Goal: Information Seeking & Learning: Learn about a topic

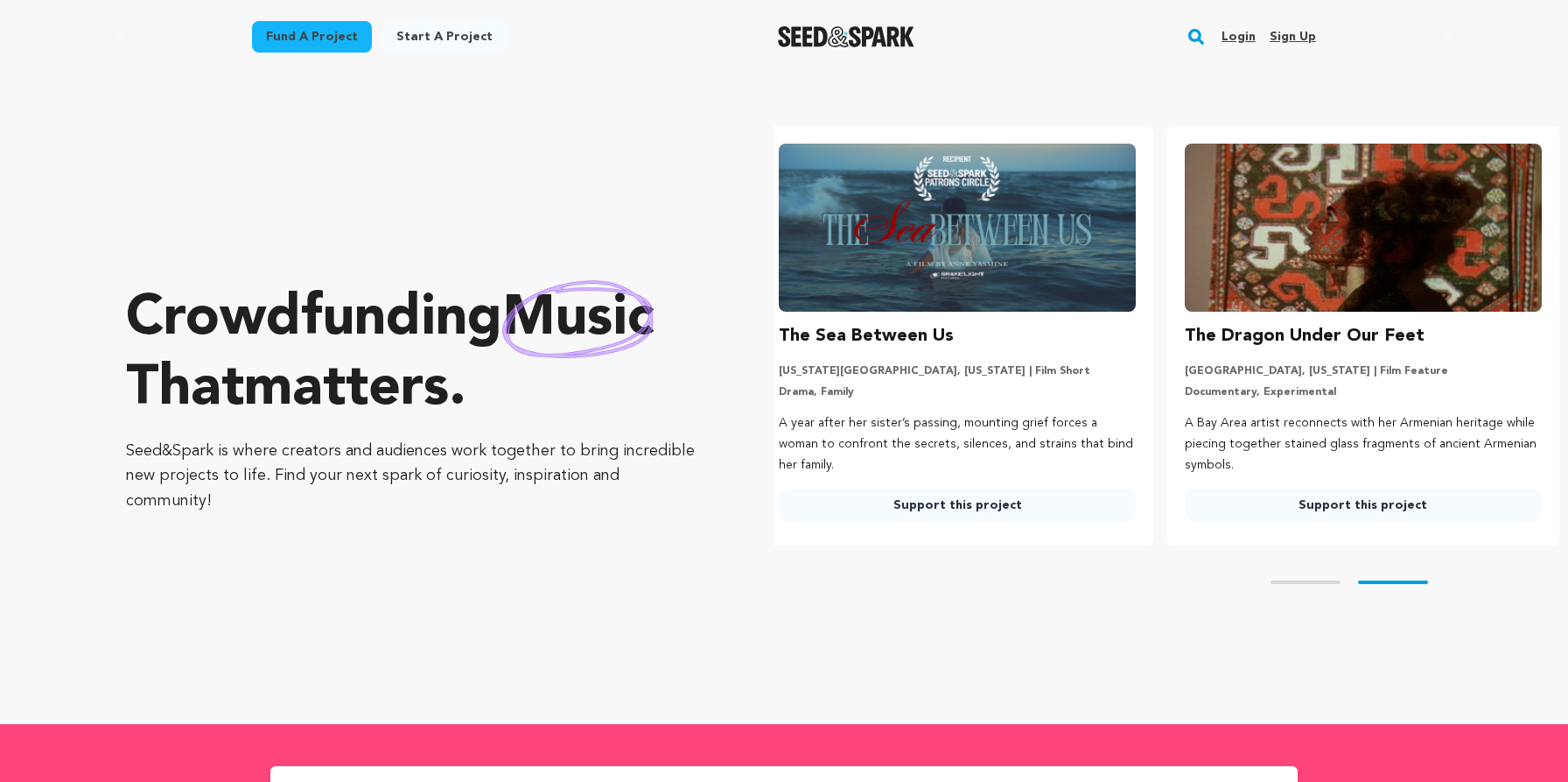
scroll to position [0, 419]
click at [326, 29] on link "Fund a project" at bounding box center [312, 37] width 120 height 32
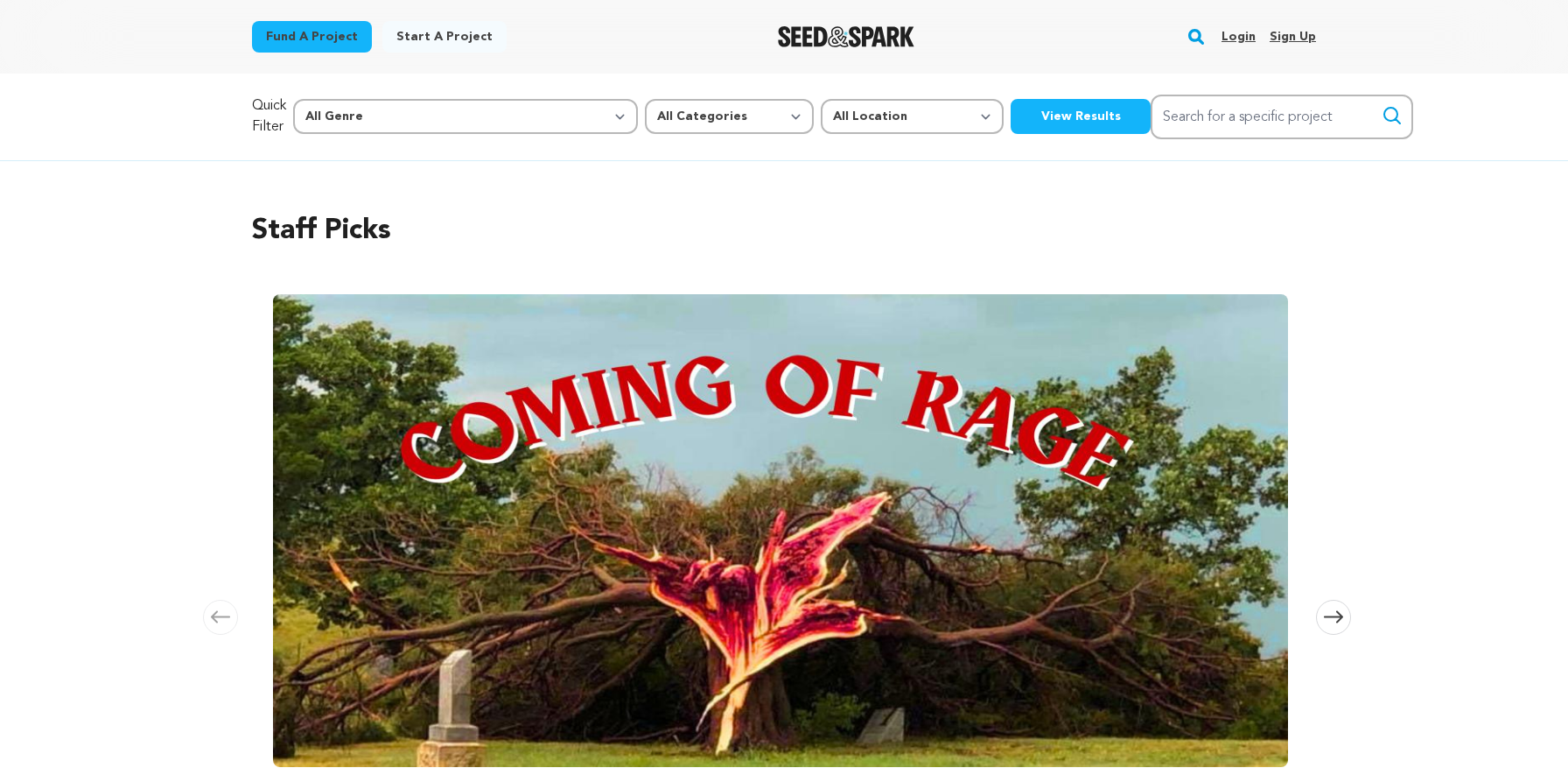
click at [1010, 133] on button "View Results" at bounding box center [1080, 117] width 140 height 35
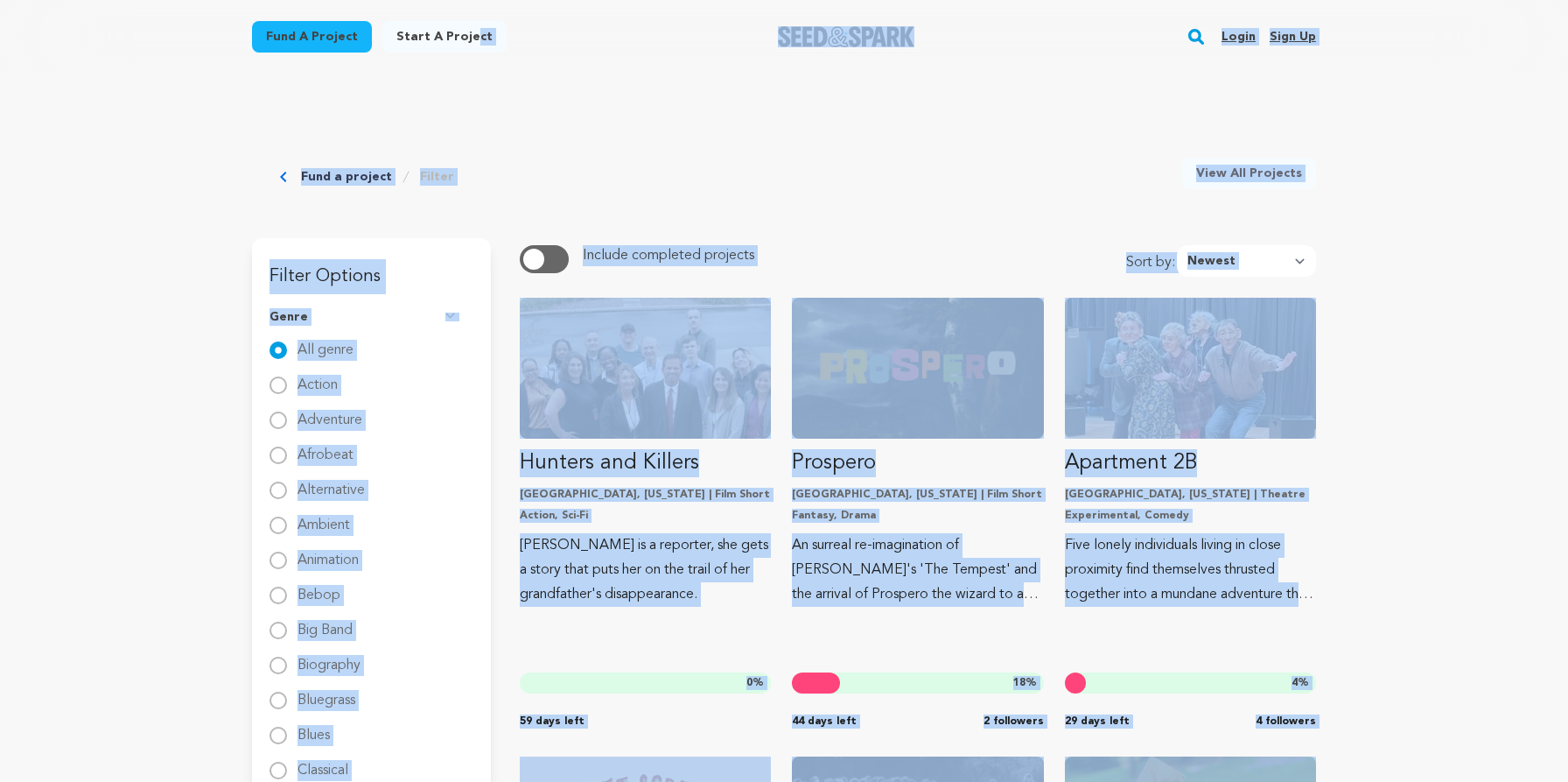
drag, startPoint x: 769, startPoint y: 539, endPoint x: 566, endPoint y: -128, distance: 697.2
copy div "Start a project Search Login Sign up Start a project Fund a project Open main m…"
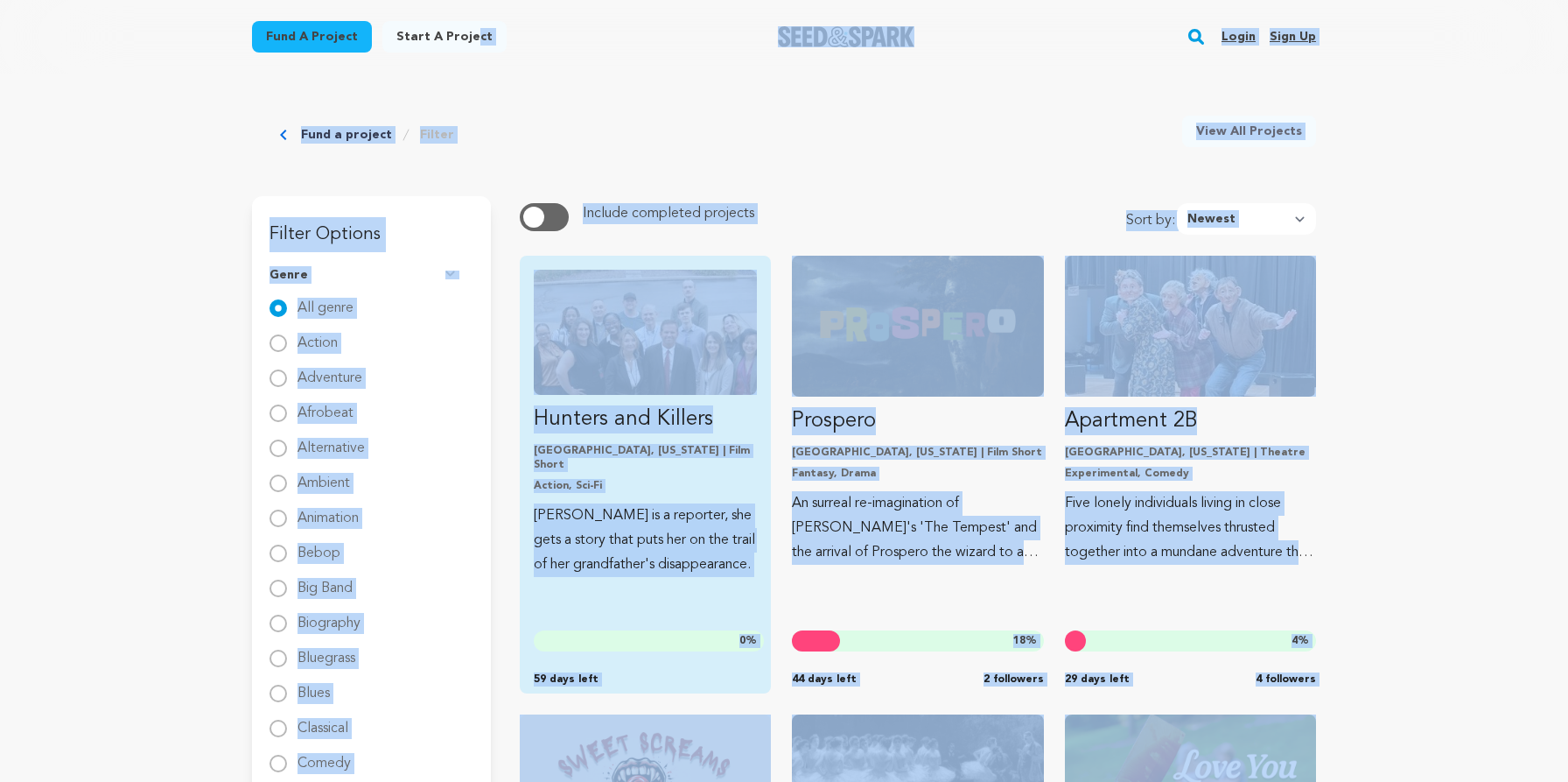
scroll to position [87, 0]
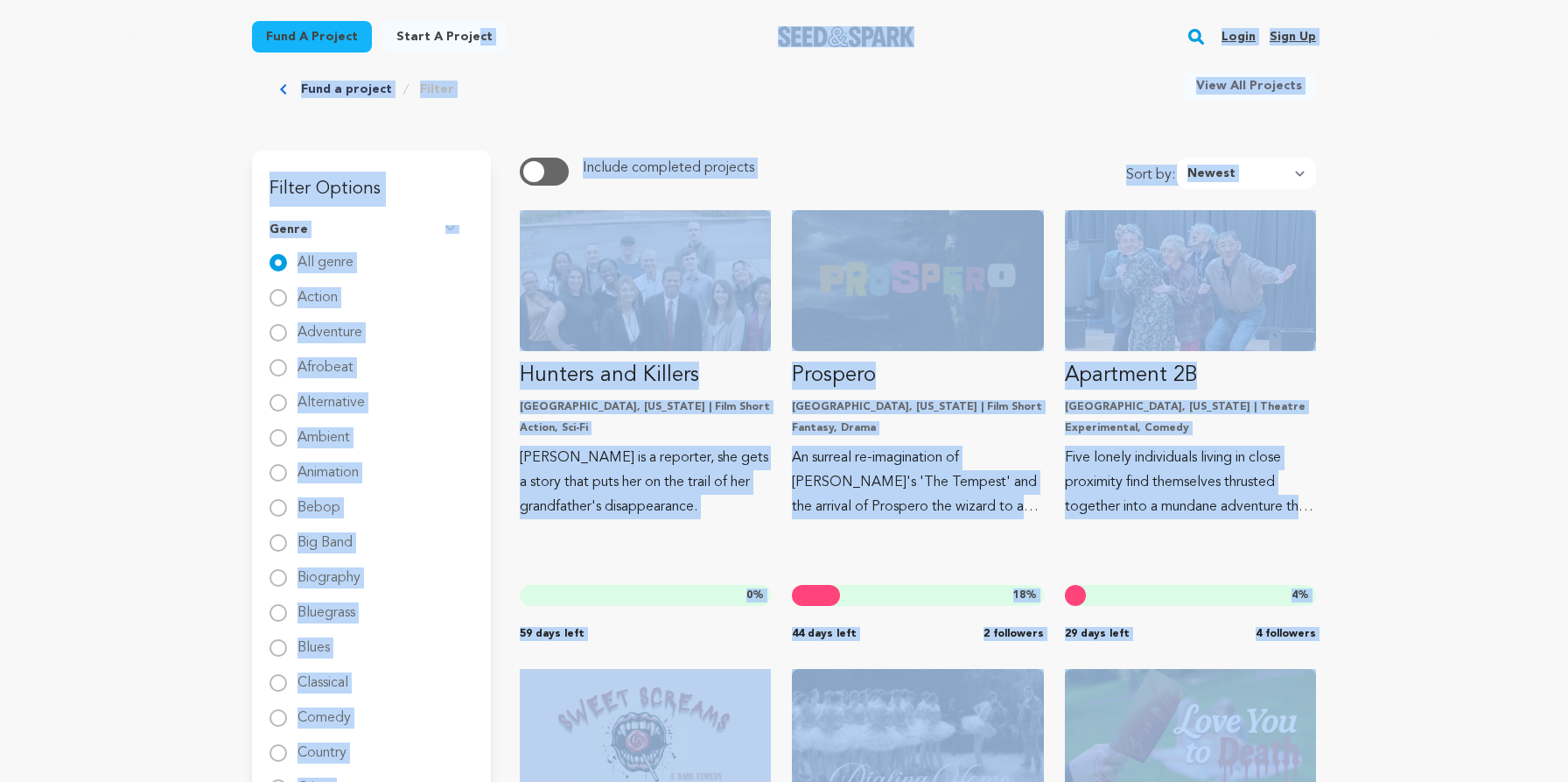
click at [822, 103] on div "Fund a project Filter View All Projects" at bounding box center [784, 61] width 1064 height 151
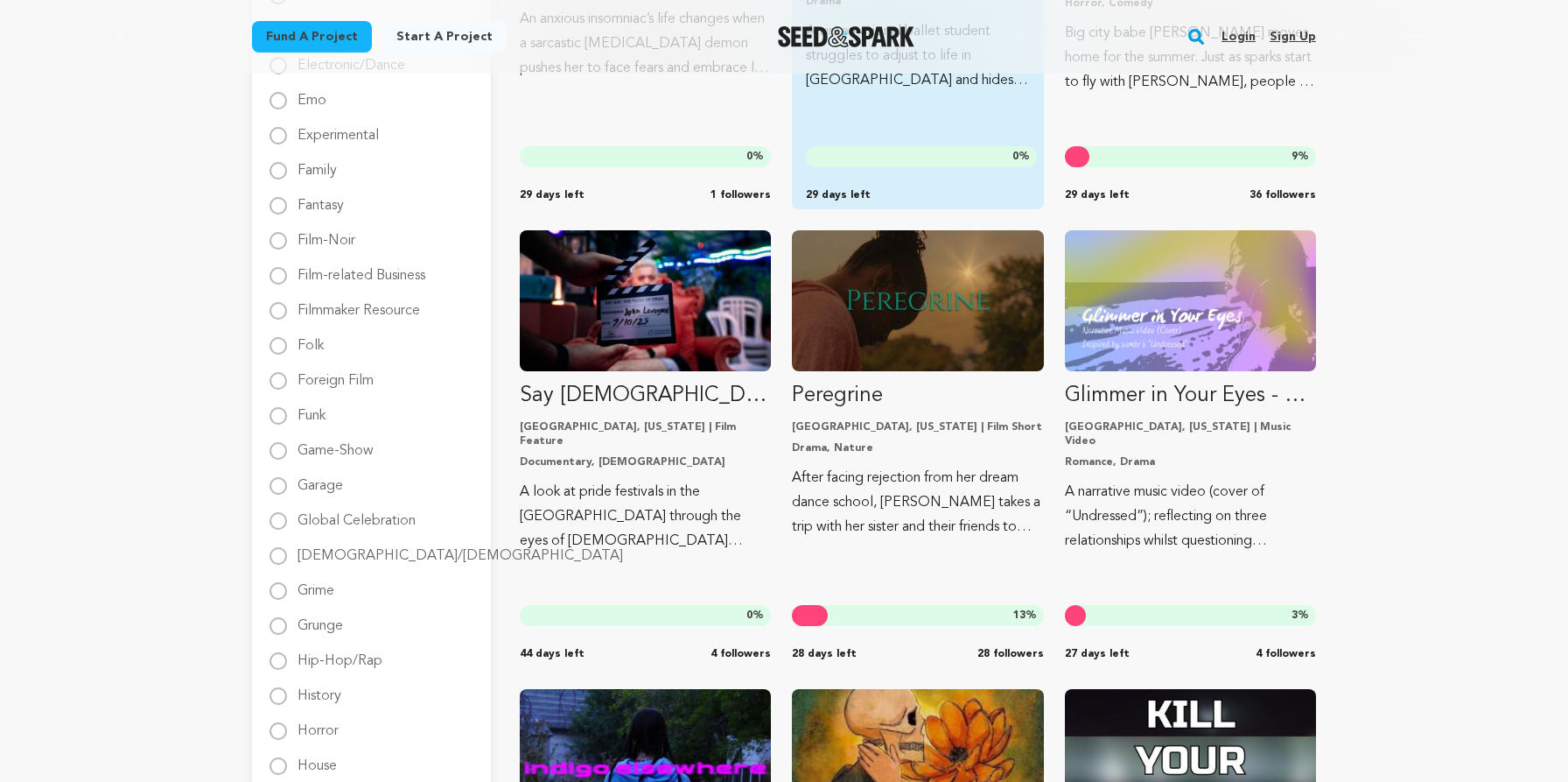
scroll to position [1101, 0]
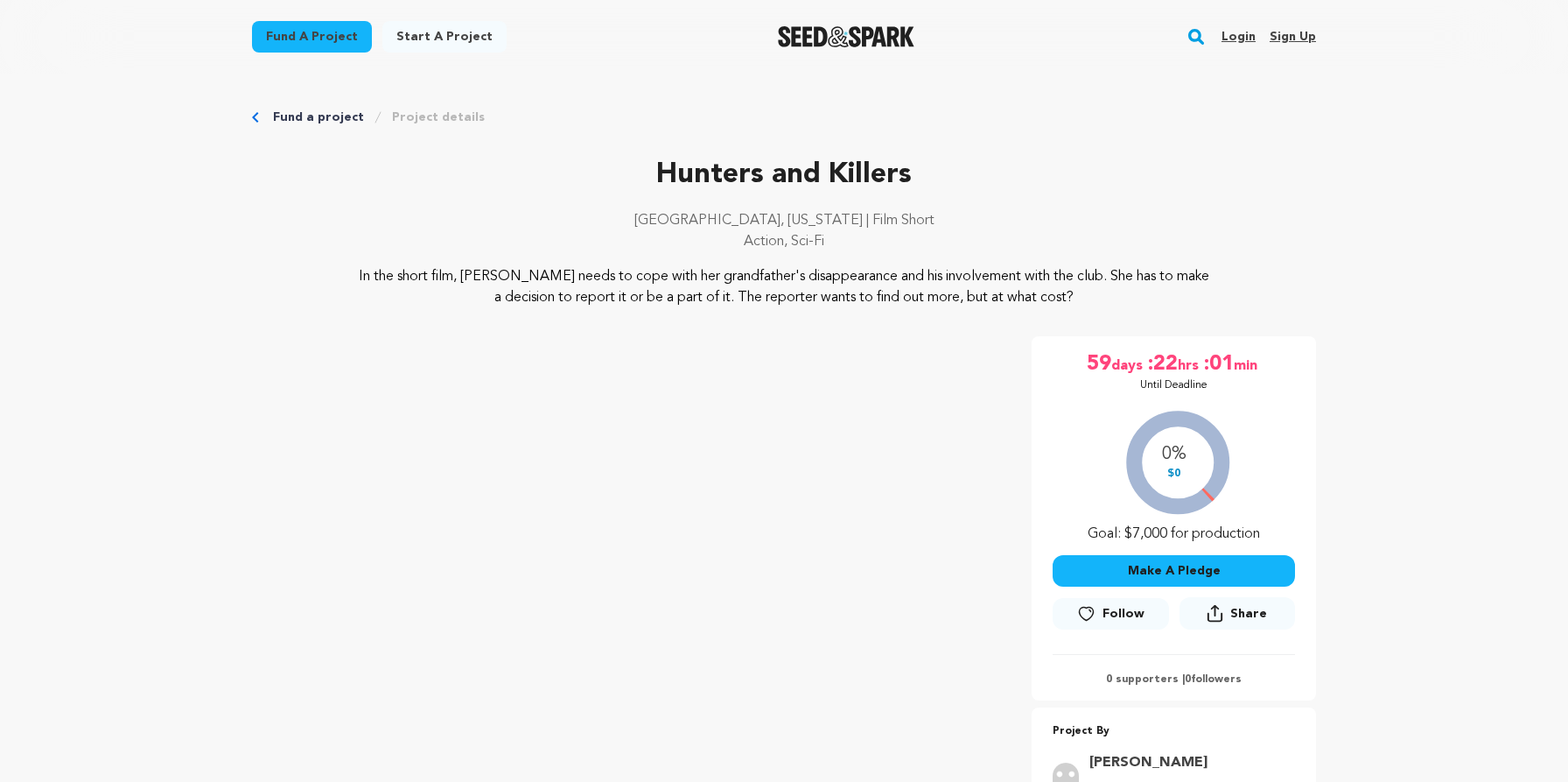
scroll to position [560, 0]
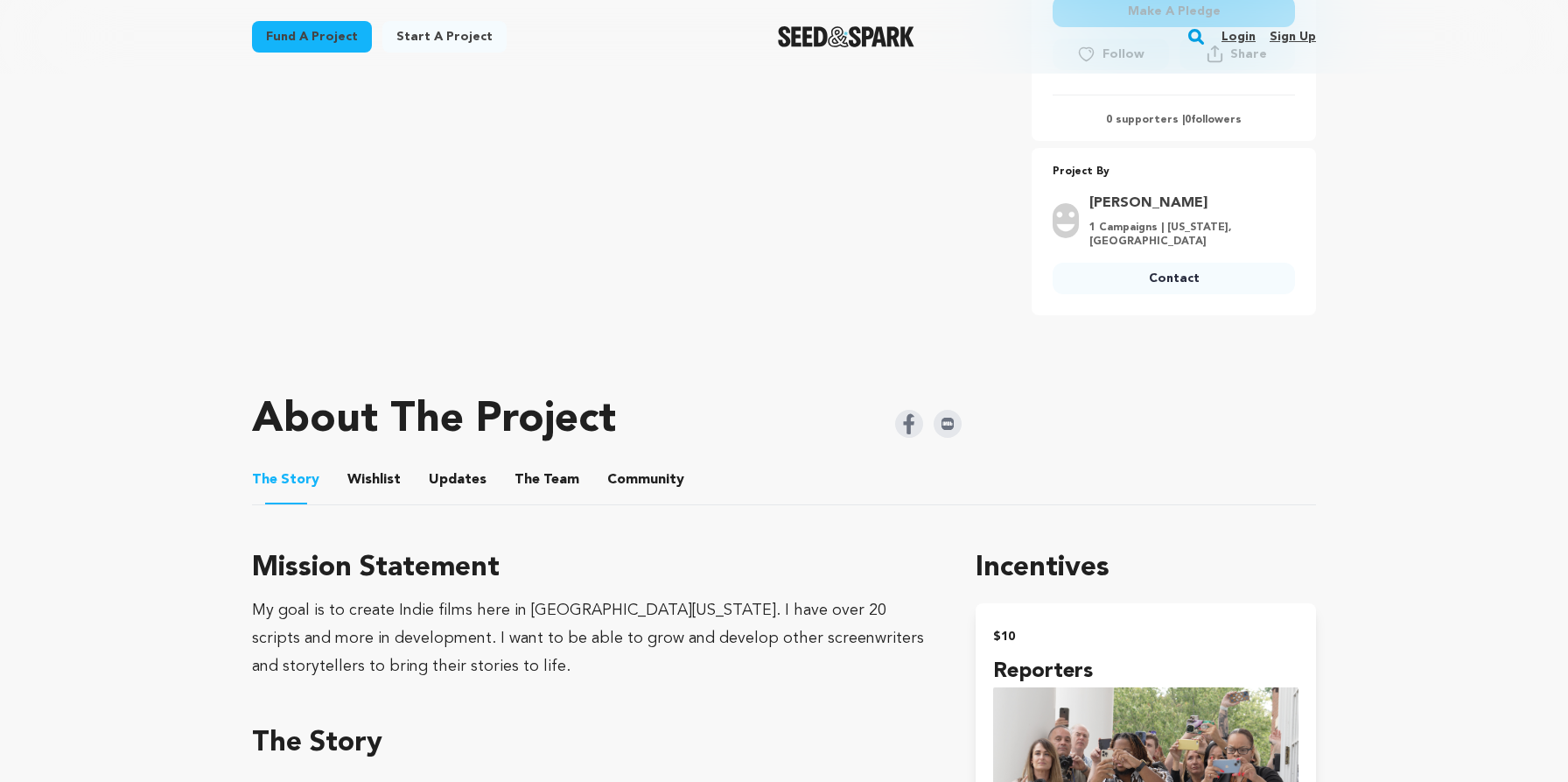
click at [538, 476] on button "The Team" at bounding box center [547, 484] width 42 height 42
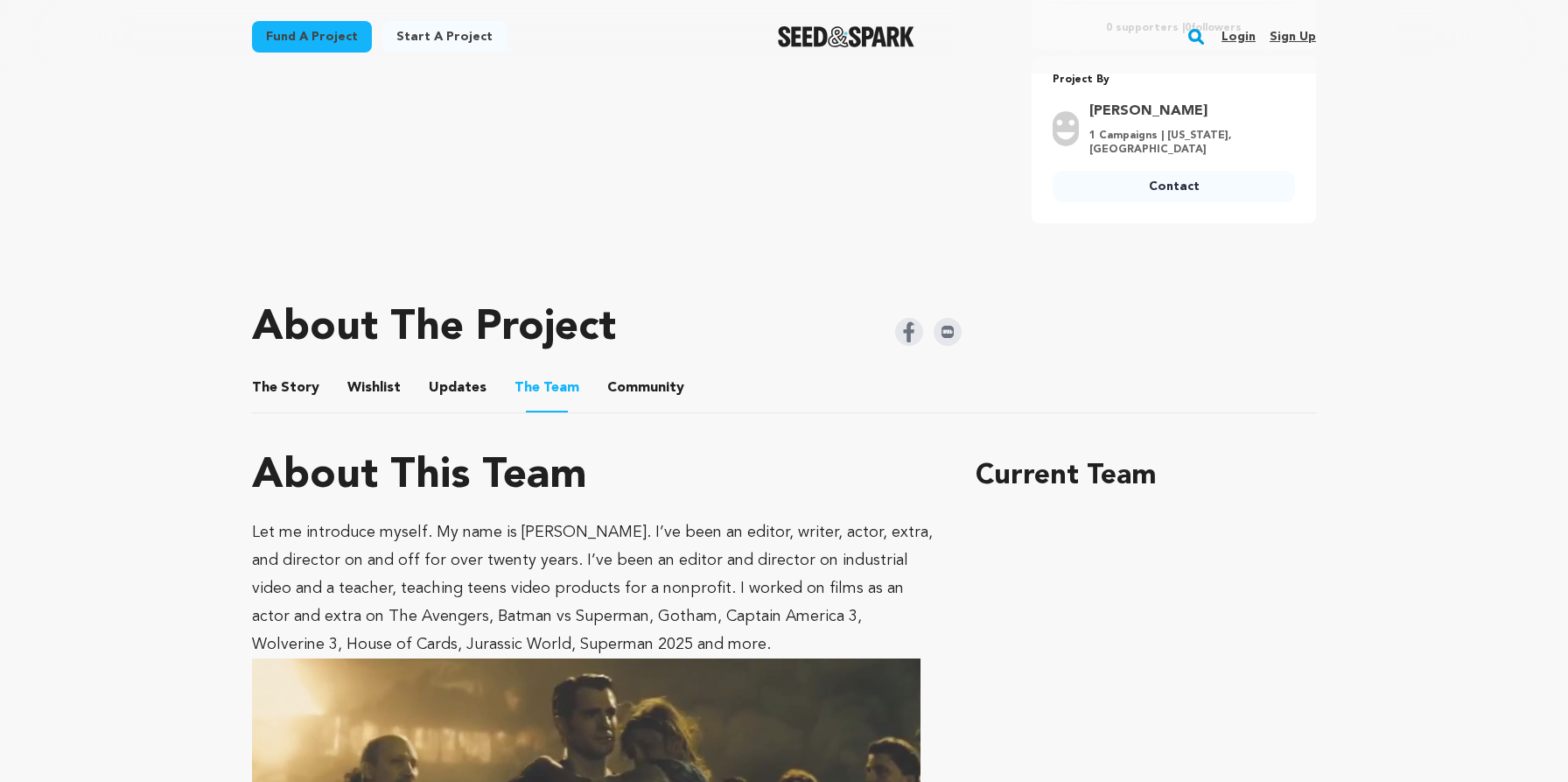
scroll to position [649, 0]
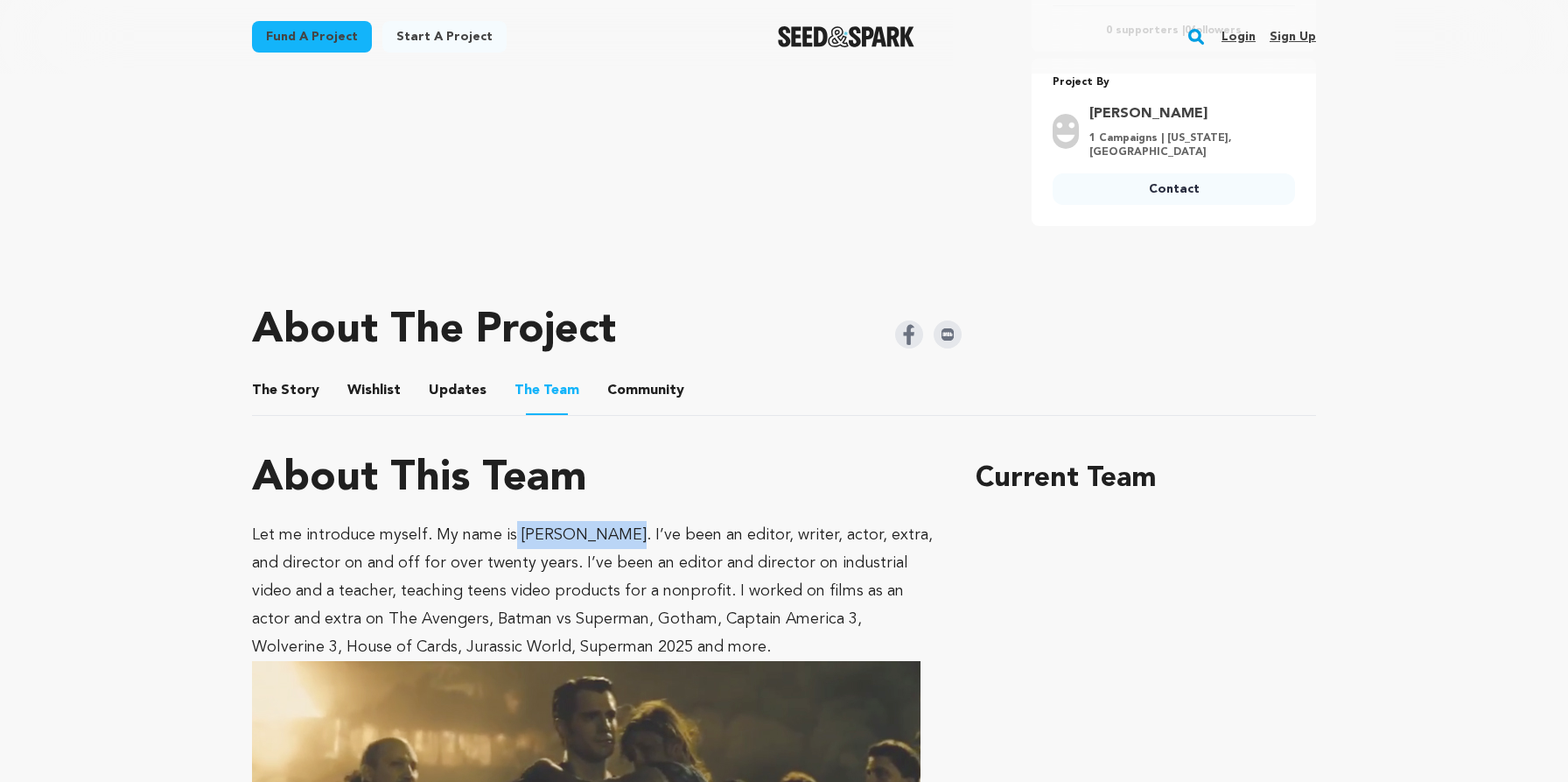
copy p "Robert Torres"
drag, startPoint x: 510, startPoint y: 509, endPoint x: 605, endPoint y: 531, distance: 97.5
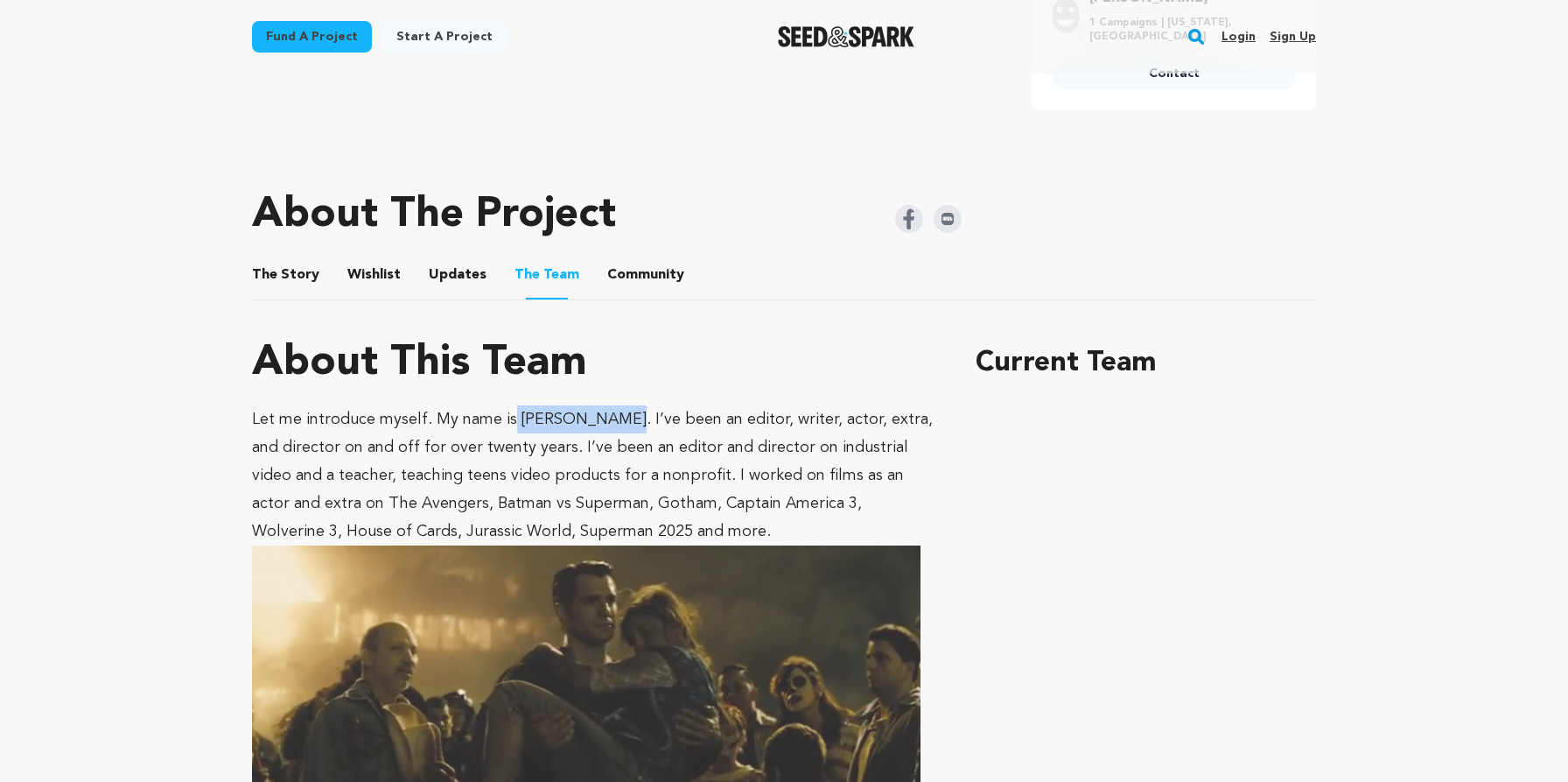
scroll to position [688, 0]
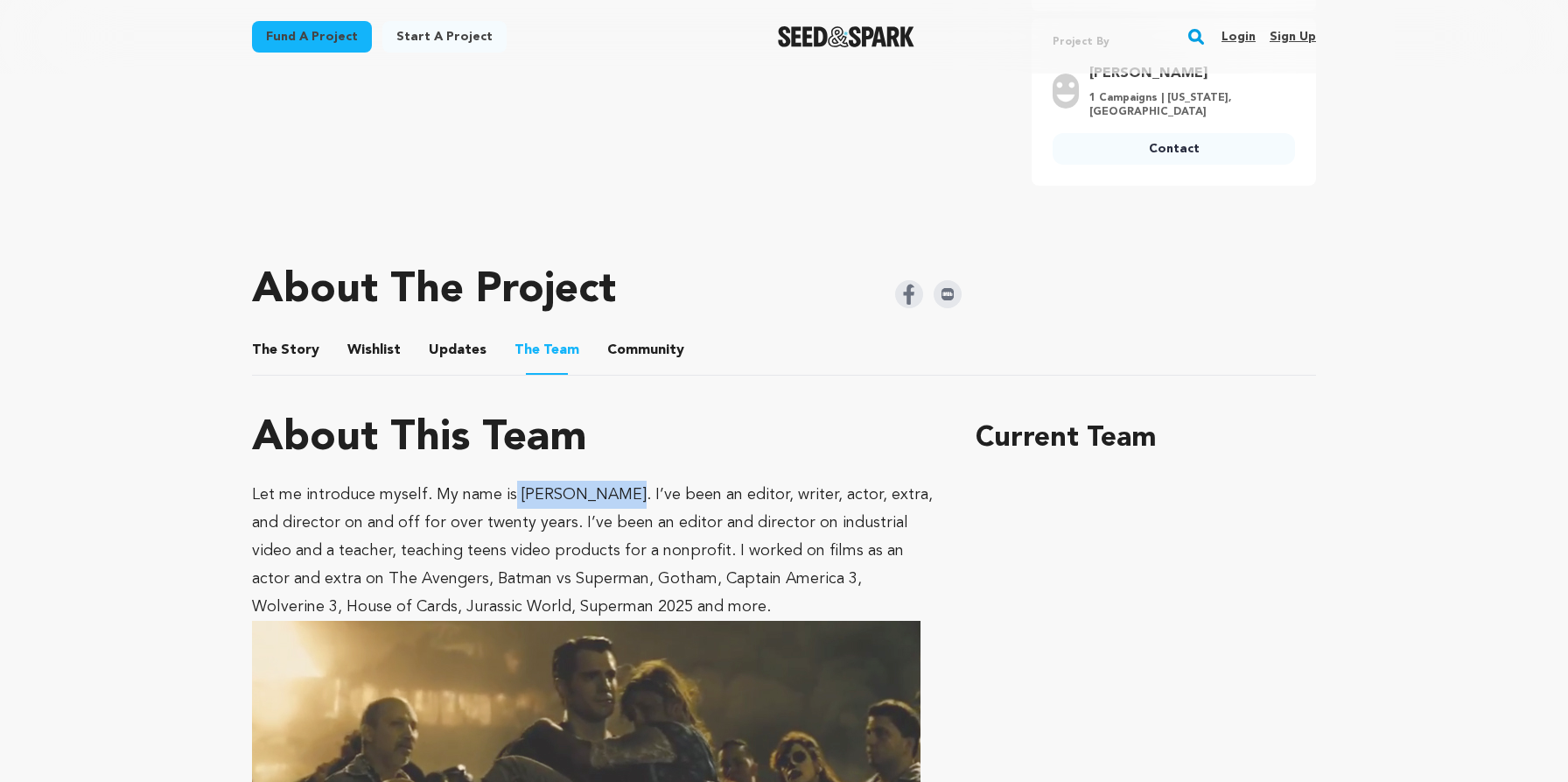
click at [354, 337] on button "Wishlist" at bounding box center [375, 354] width 42 height 42
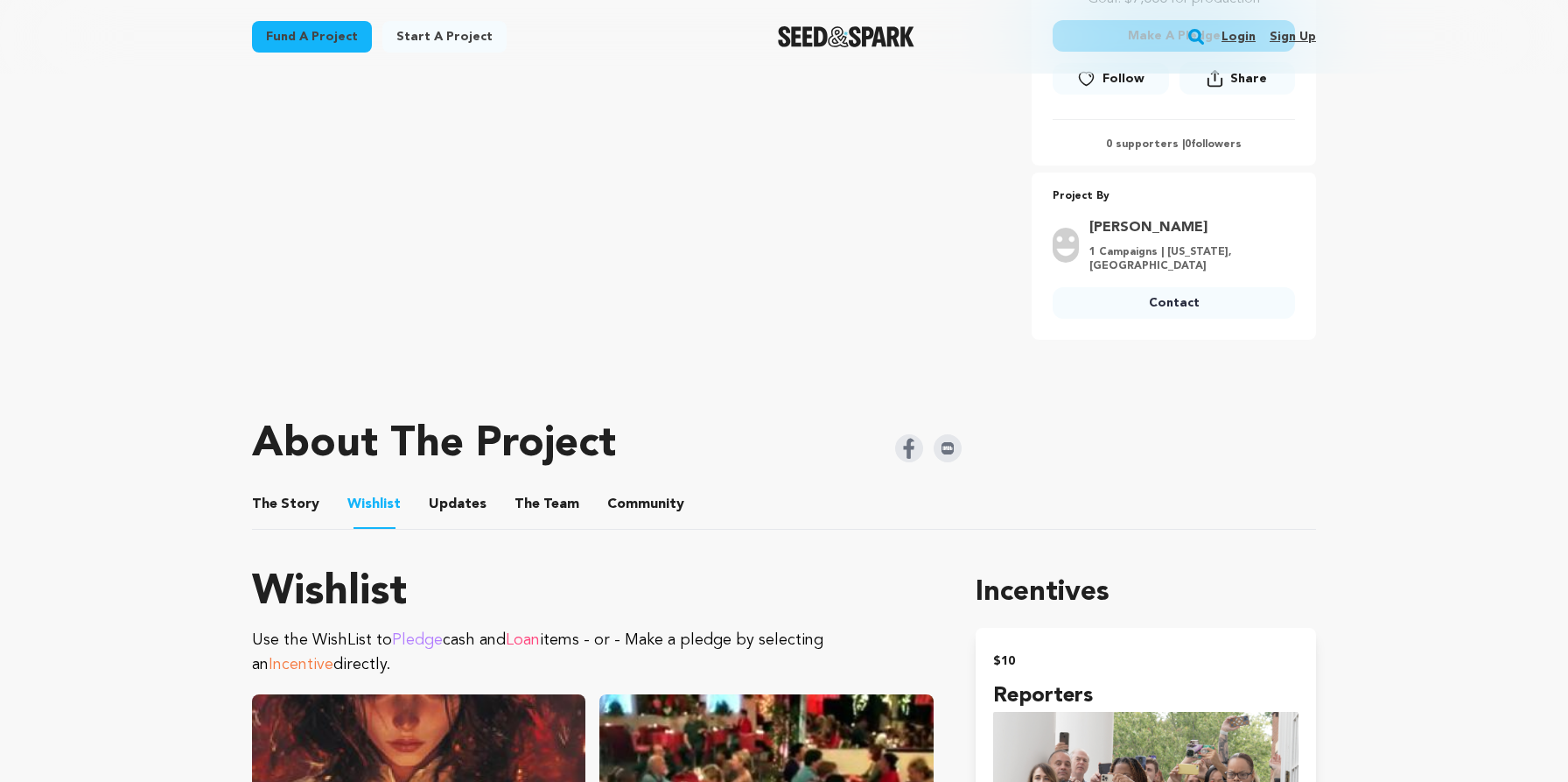
scroll to position [442, 0]
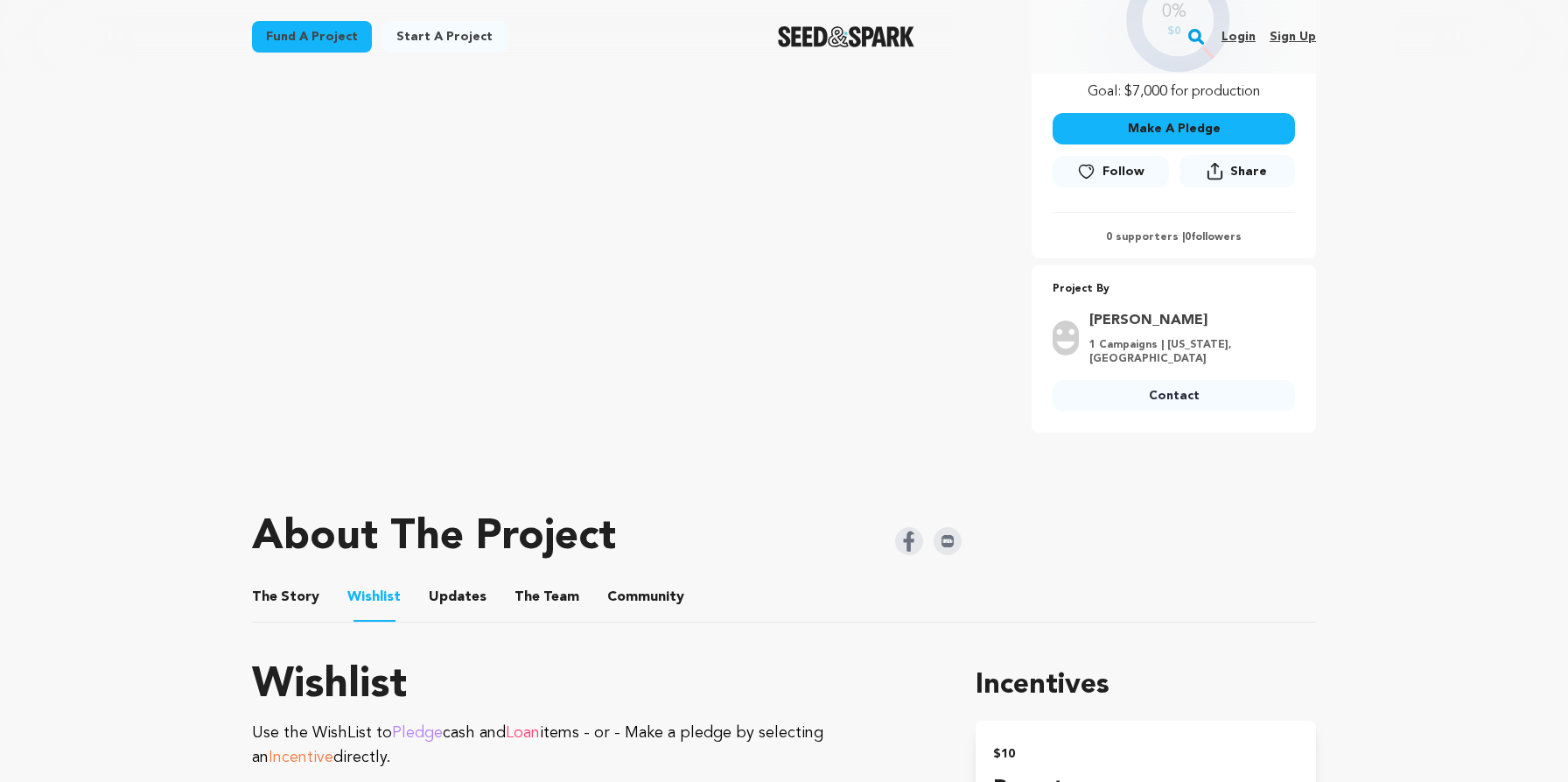
click at [299, 582] on button "The Story" at bounding box center [286, 601] width 42 height 42
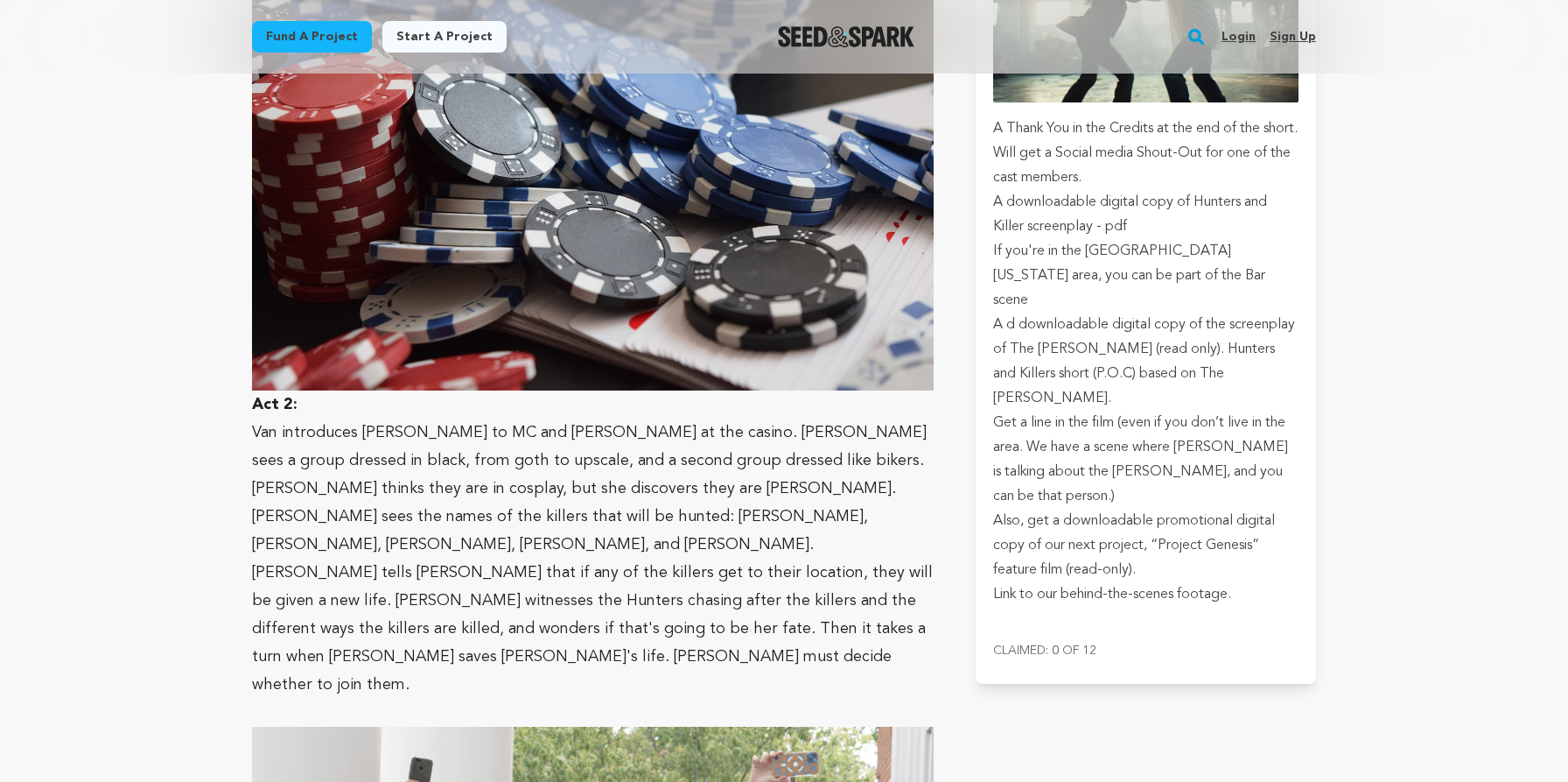
scroll to position [3924, 0]
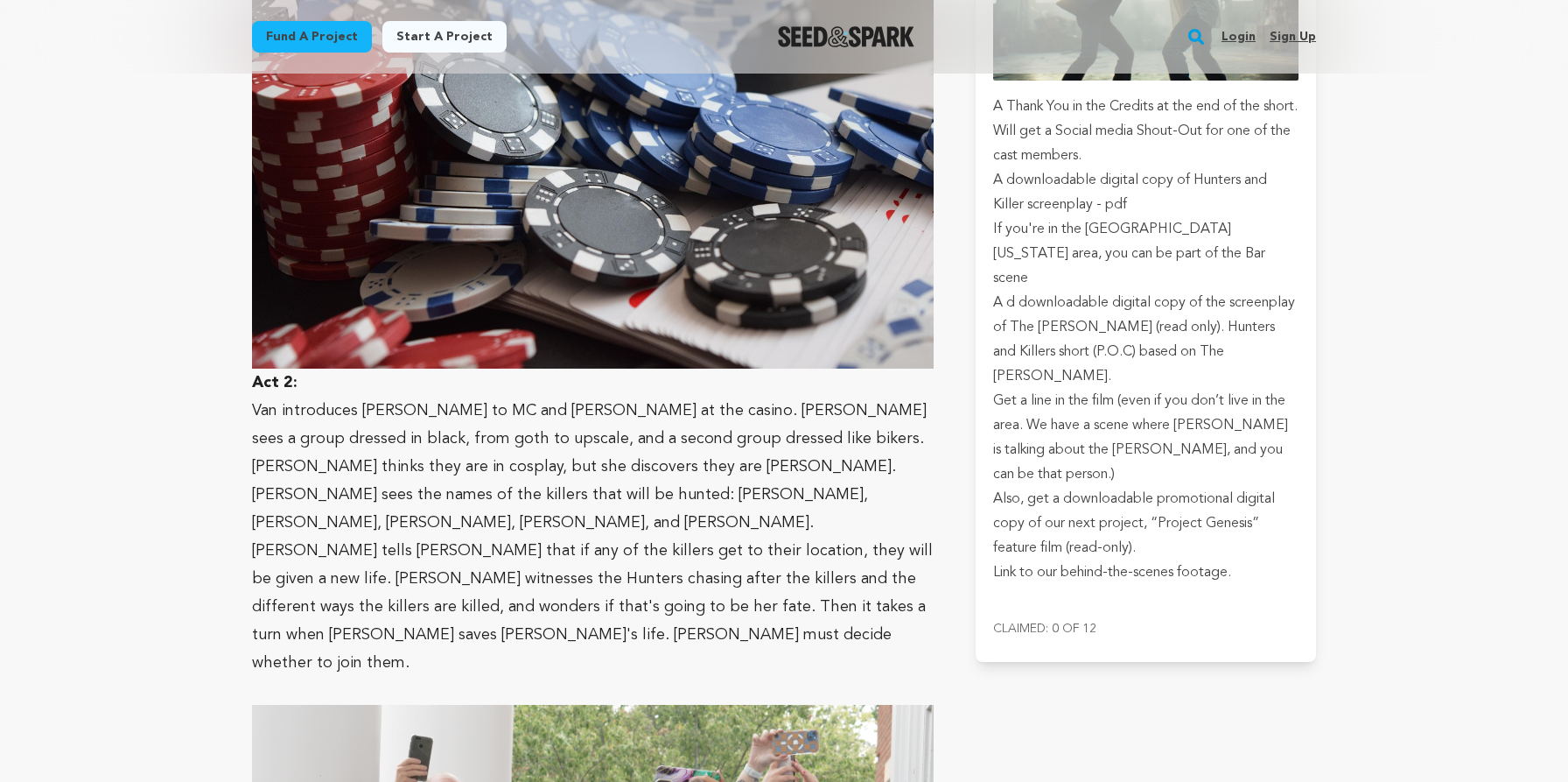
scroll to position [442, 0]
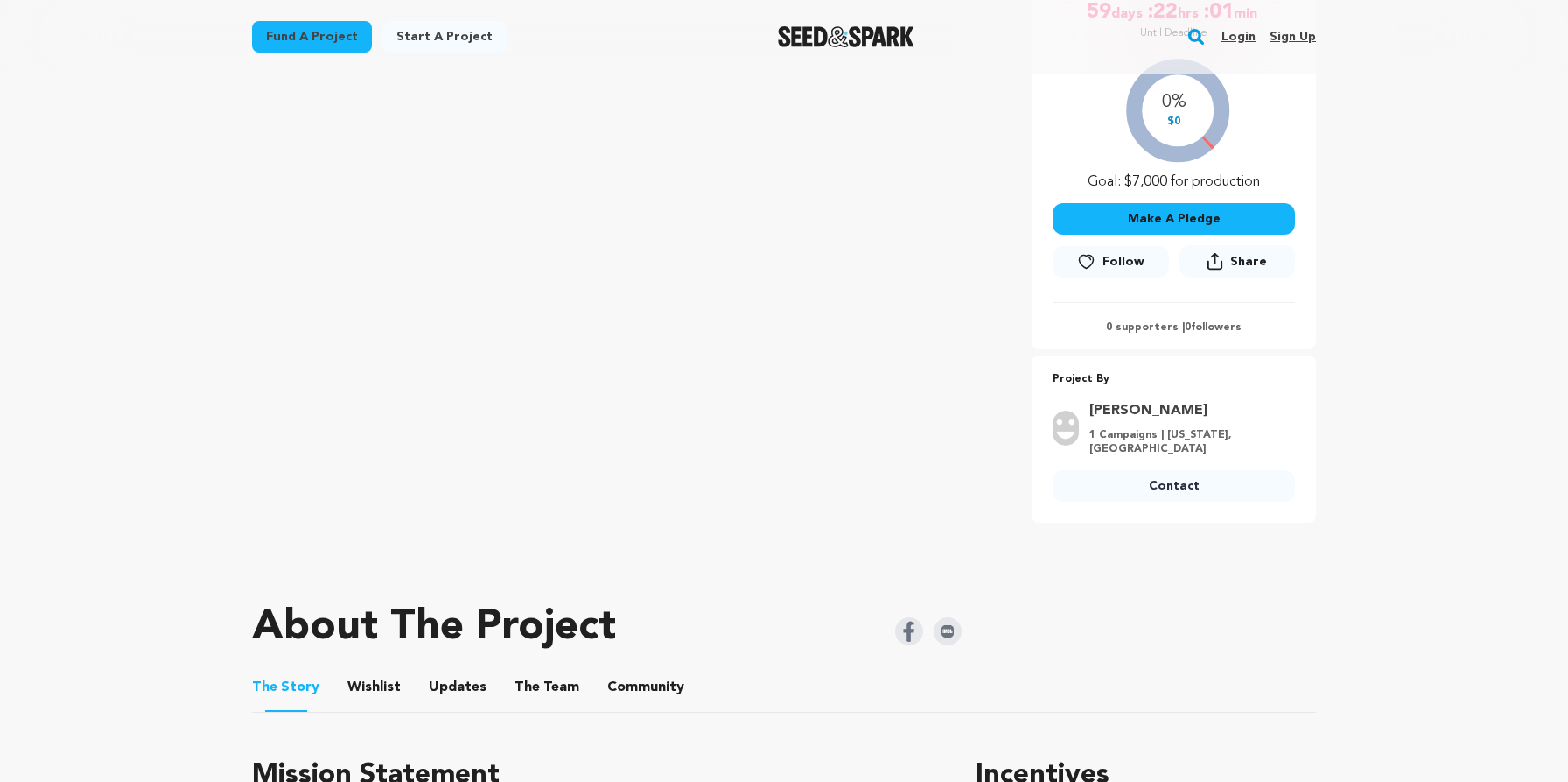
scroll to position [688, 0]
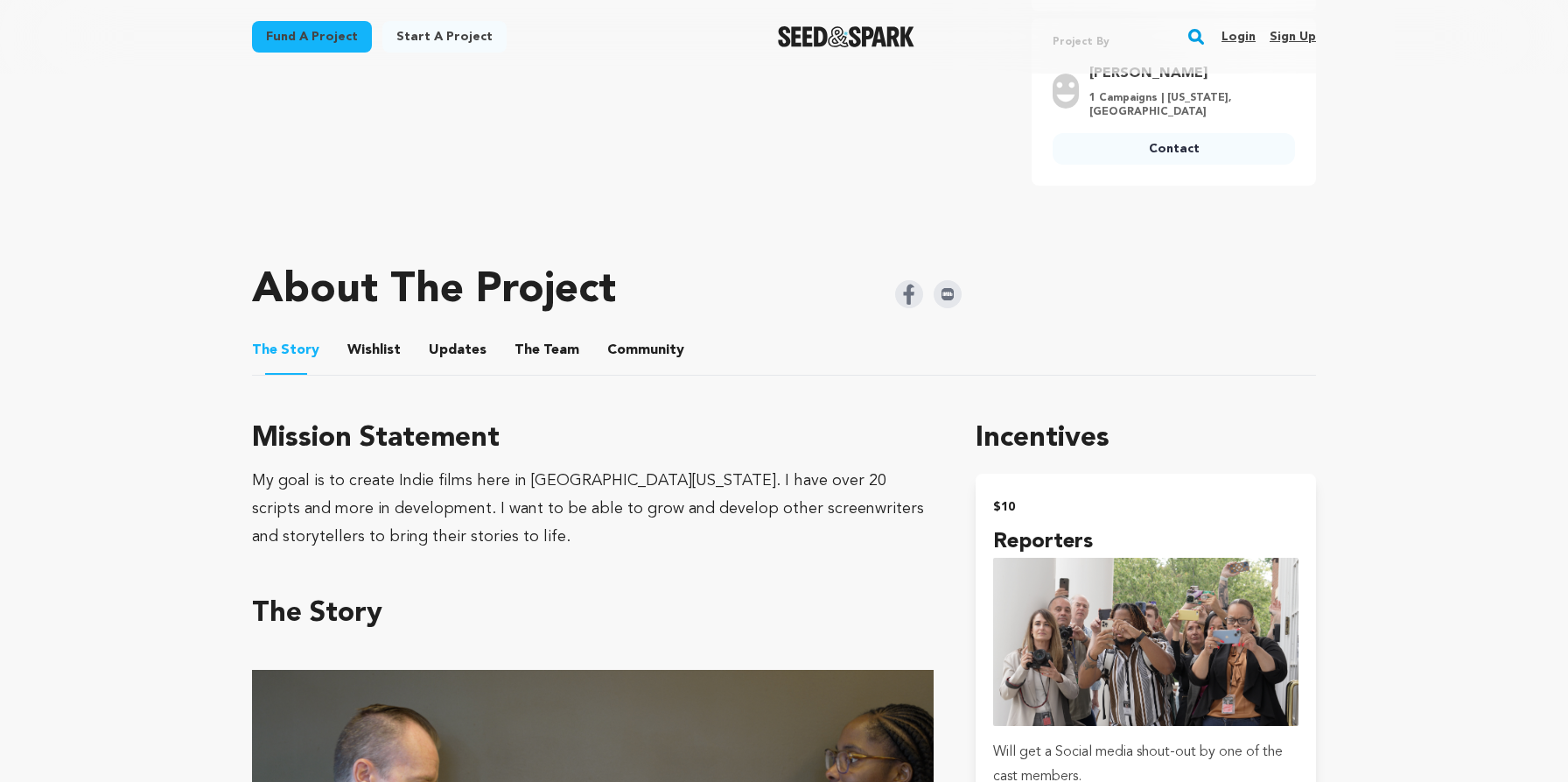
click at [290, 336] on button "The Story" at bounding box center [286, 353] width 42 height 44
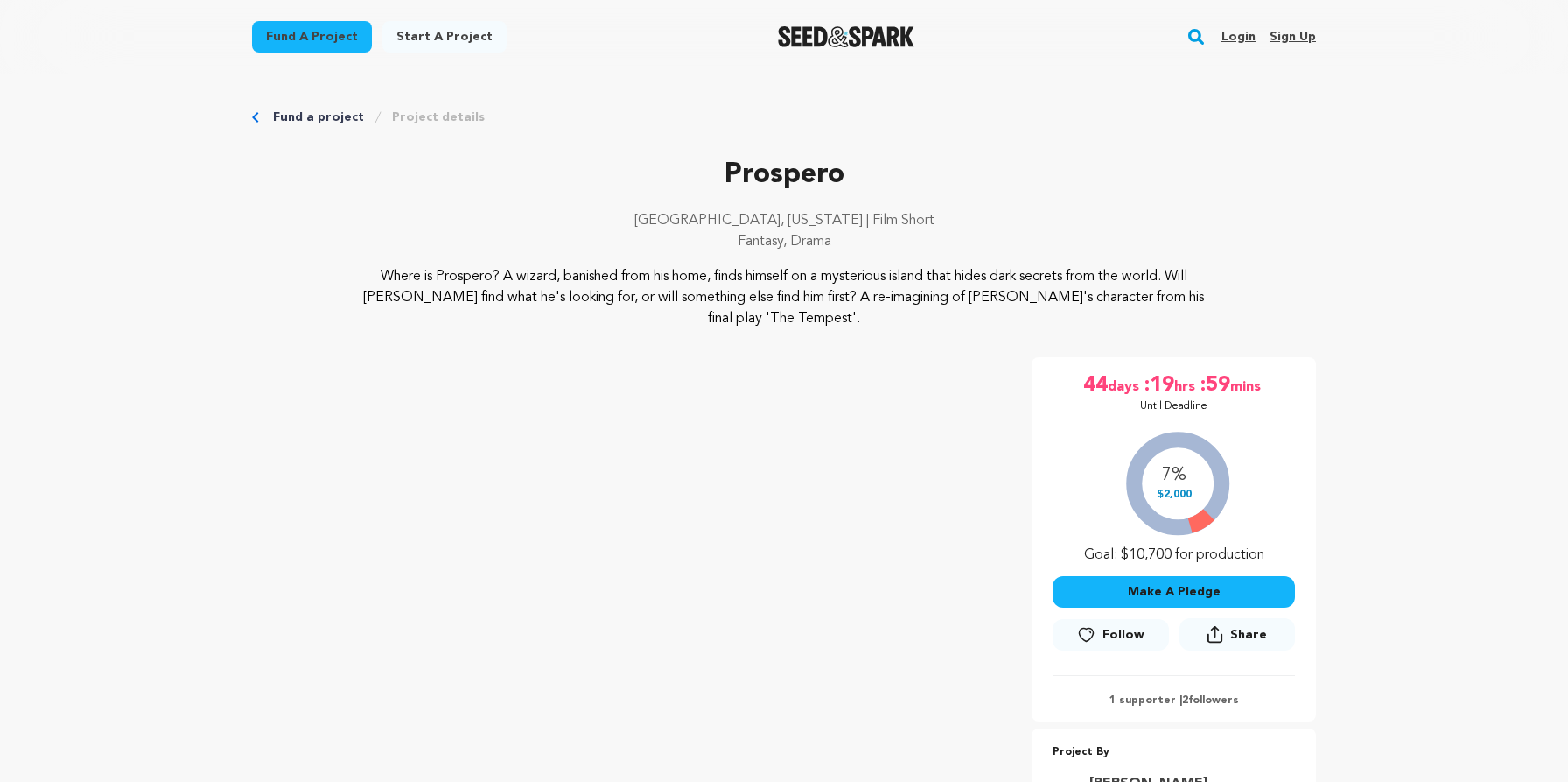
scroll to position [690, 0]
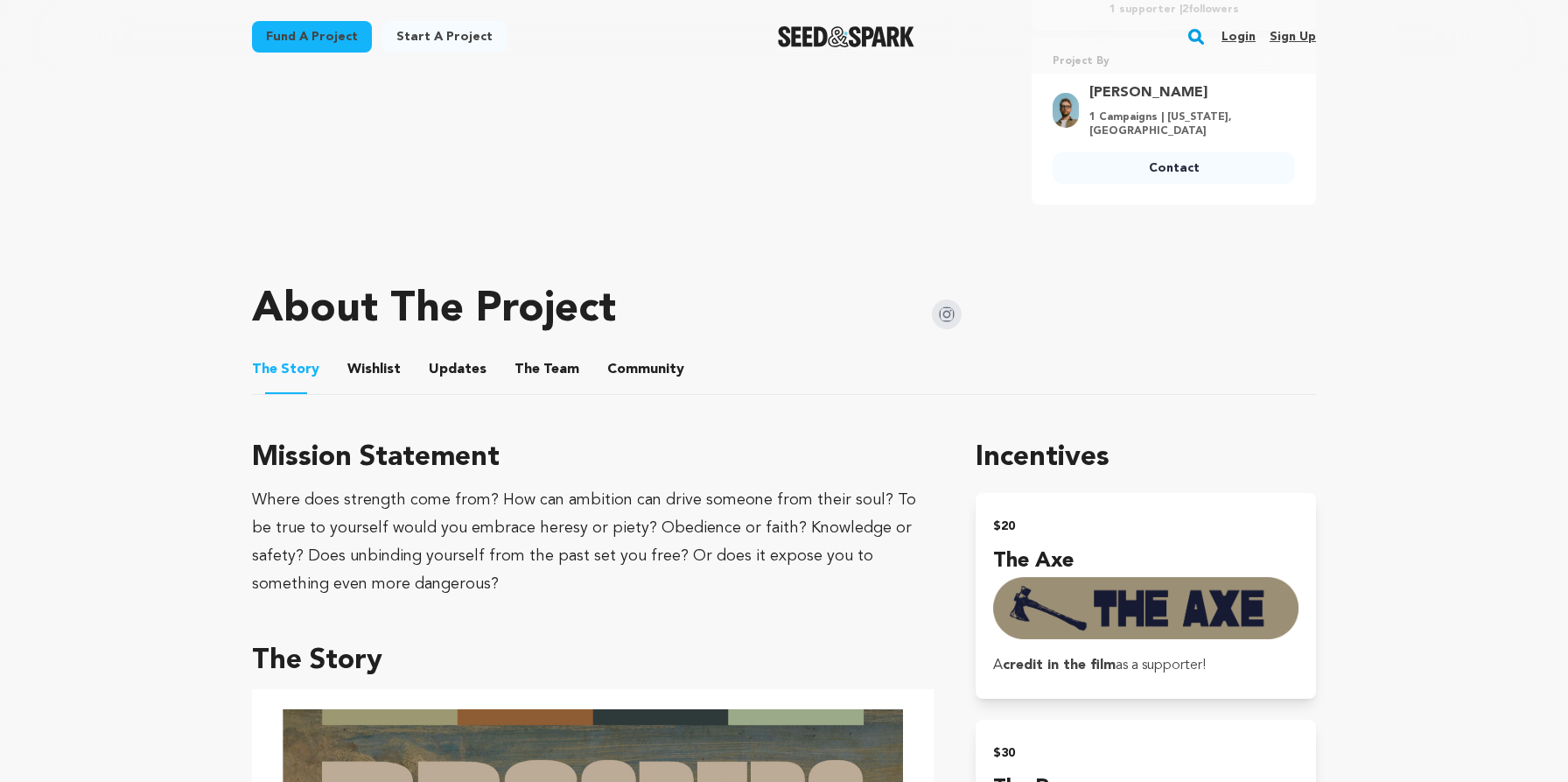
click at [952, 308] on img at bounding box center [947, 314] width 30 height 30
click at [526, 376] on button "The Team" at bounding box center [547, 373] width 42 height 42
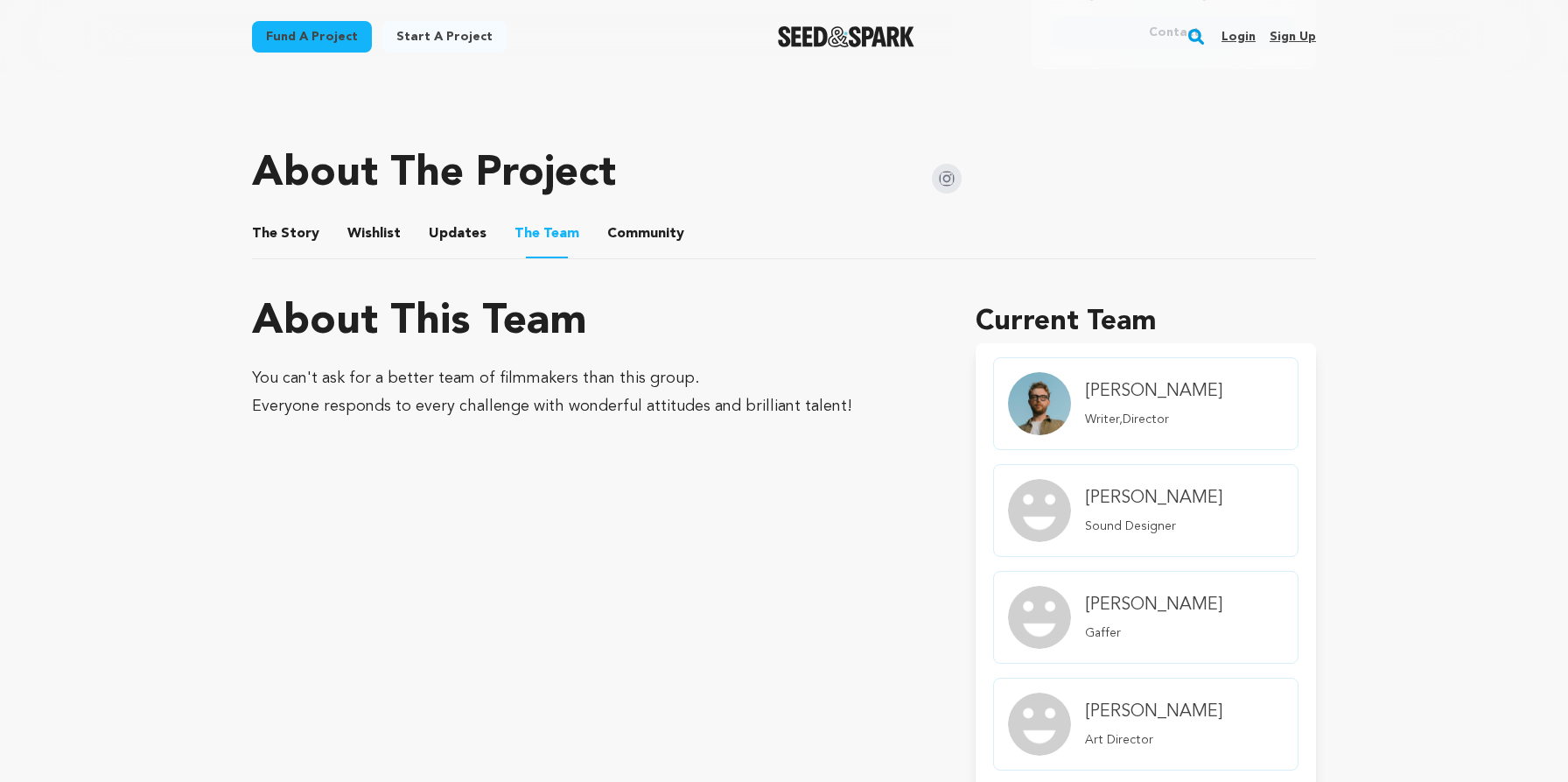
scroll to position [1066, 0]
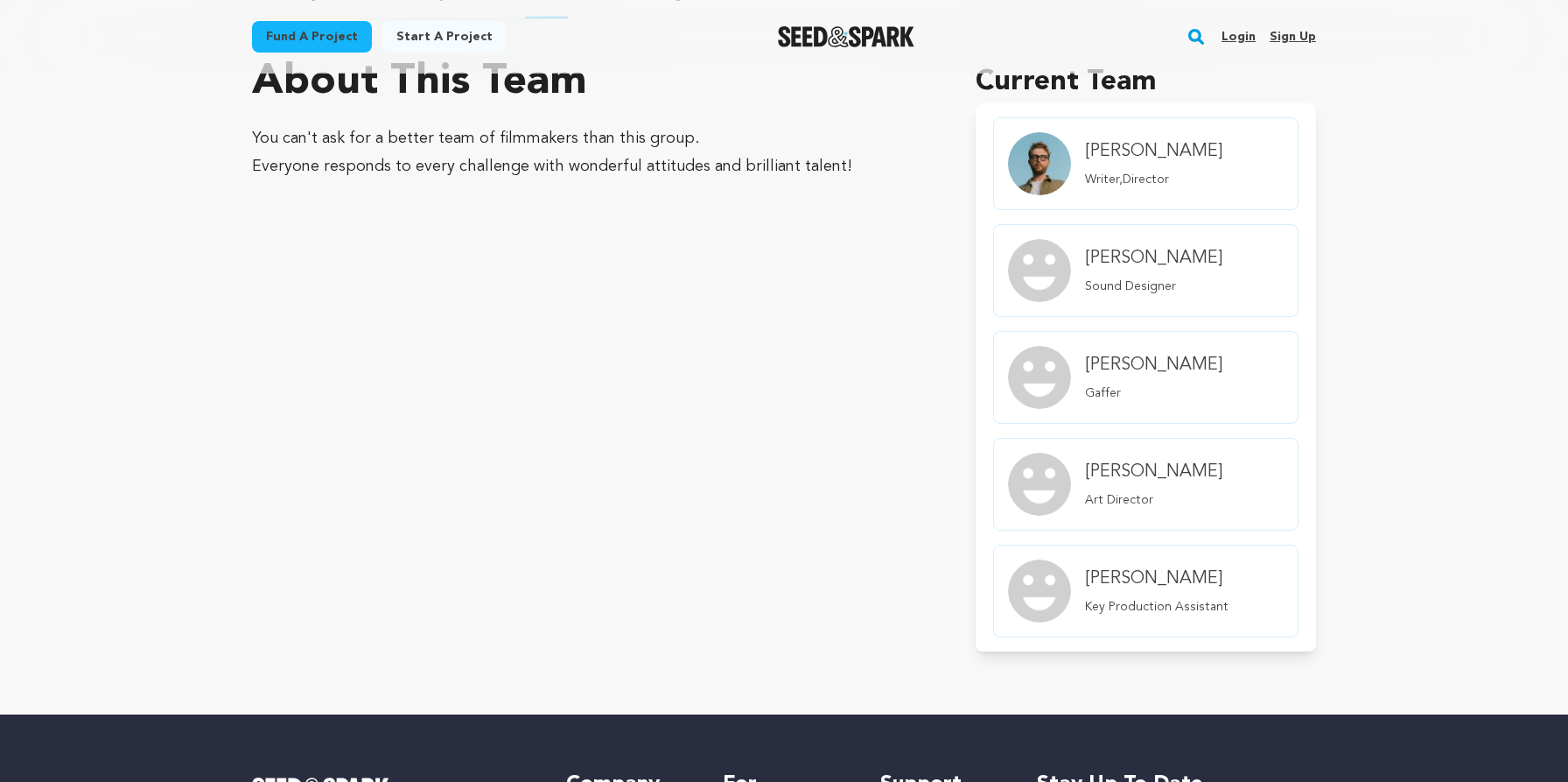
scroll to position [690, 0]
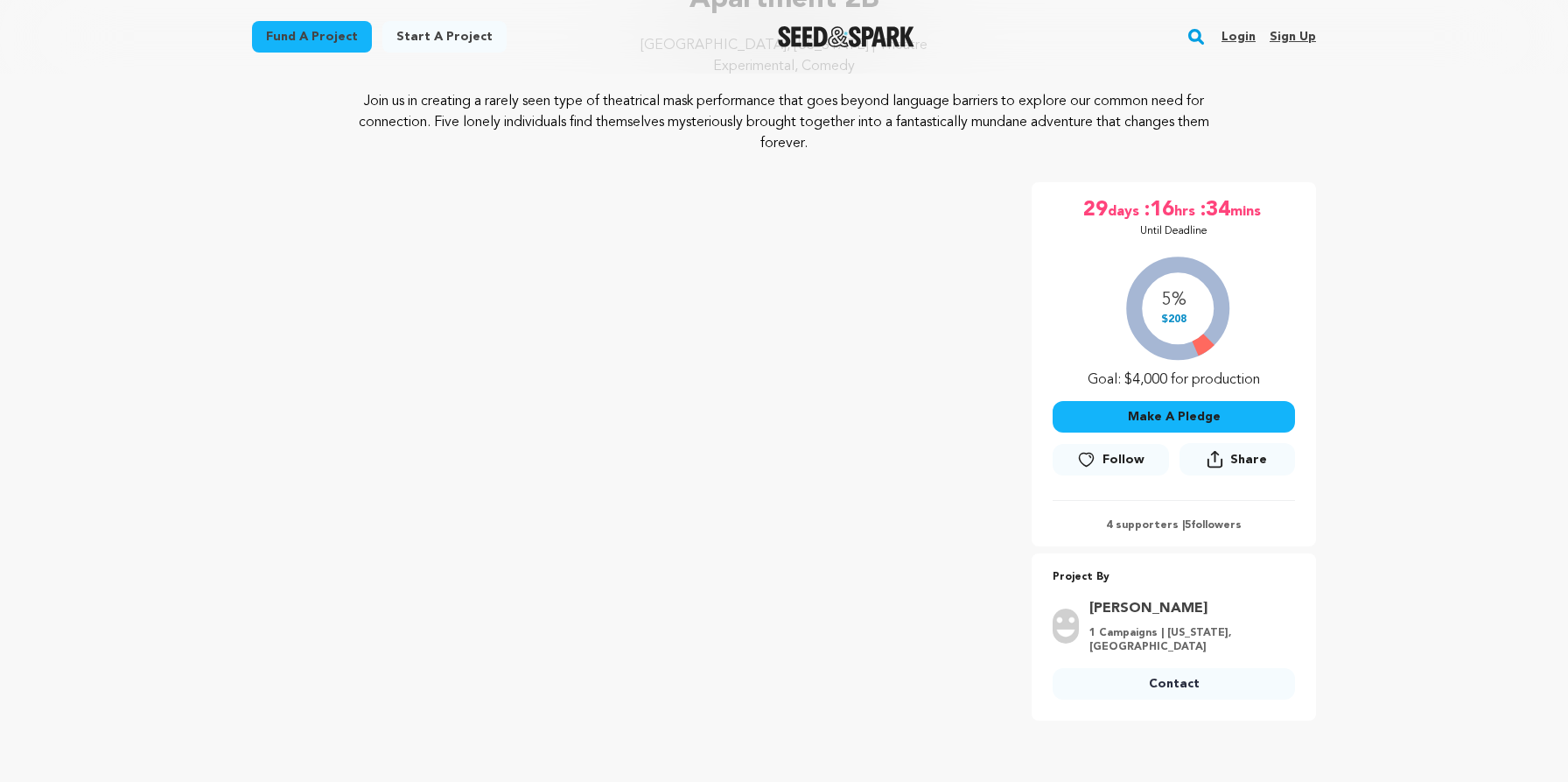
scroll to position [455, 0]
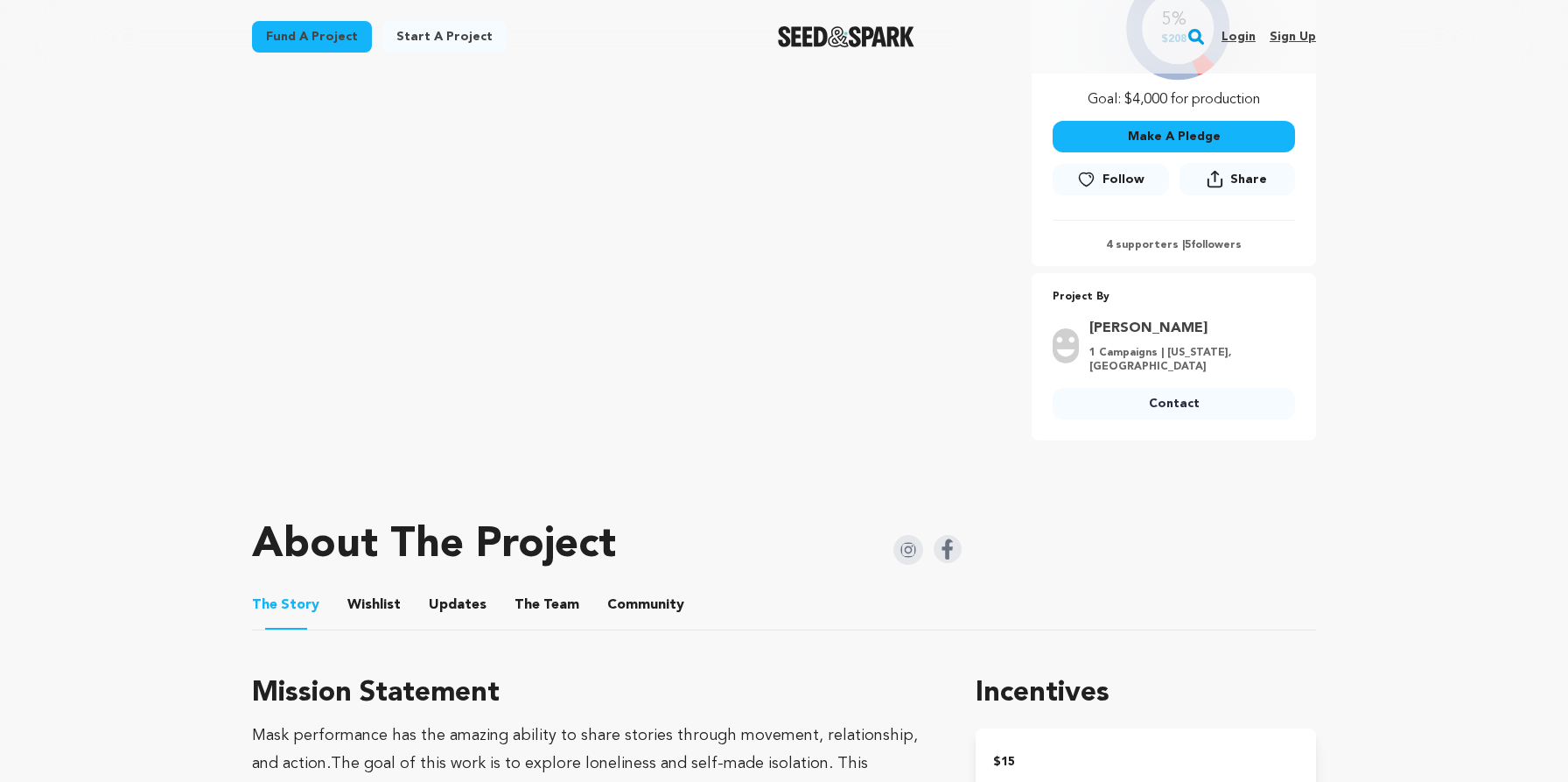
click at [904, 556] on img at bounding box center [909, 550] width 30 height 30
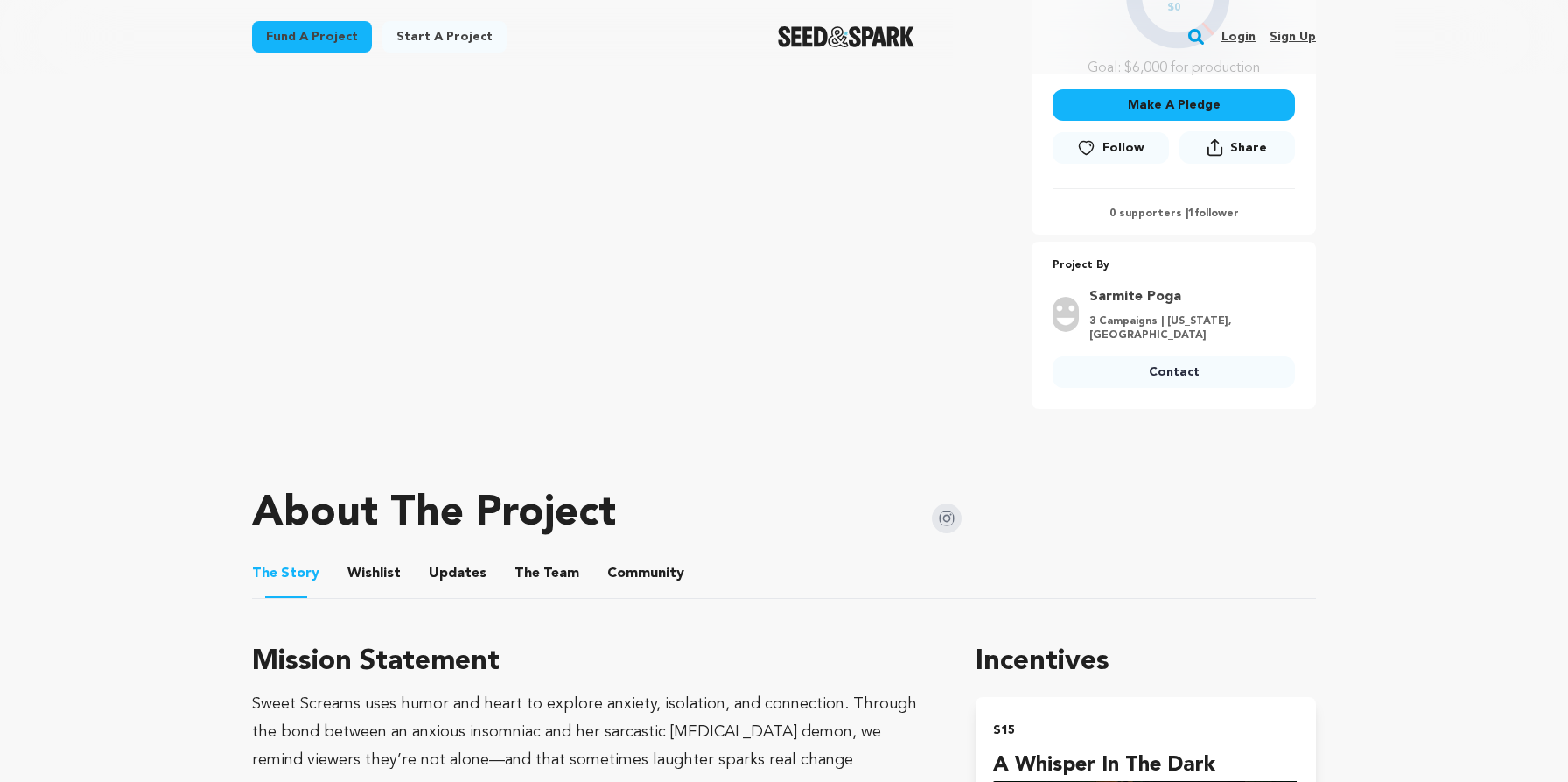
scroll to position [606, 0]
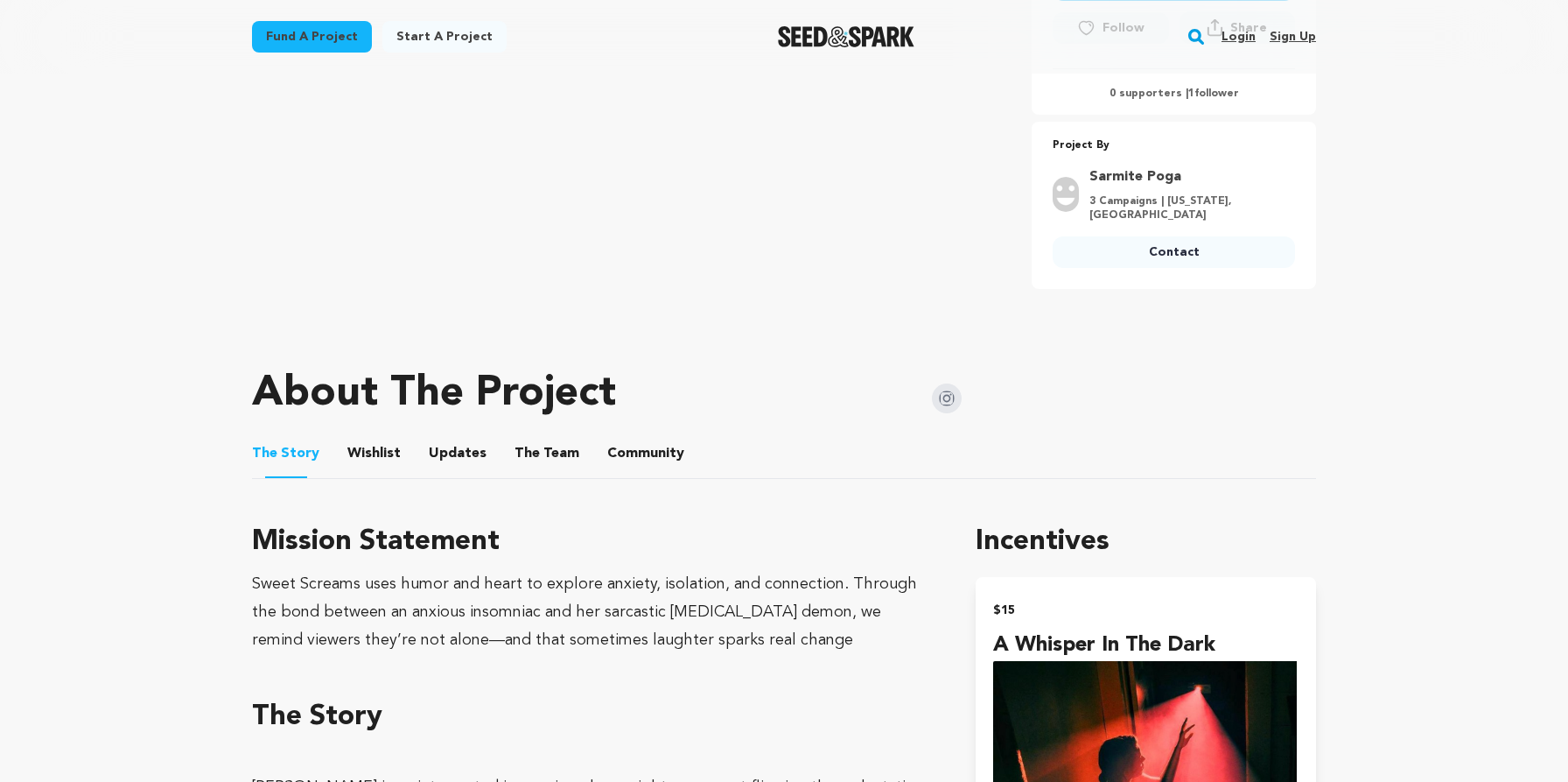
click at [948, 383] on img at bounding box center [947, 398] width 30 height 30
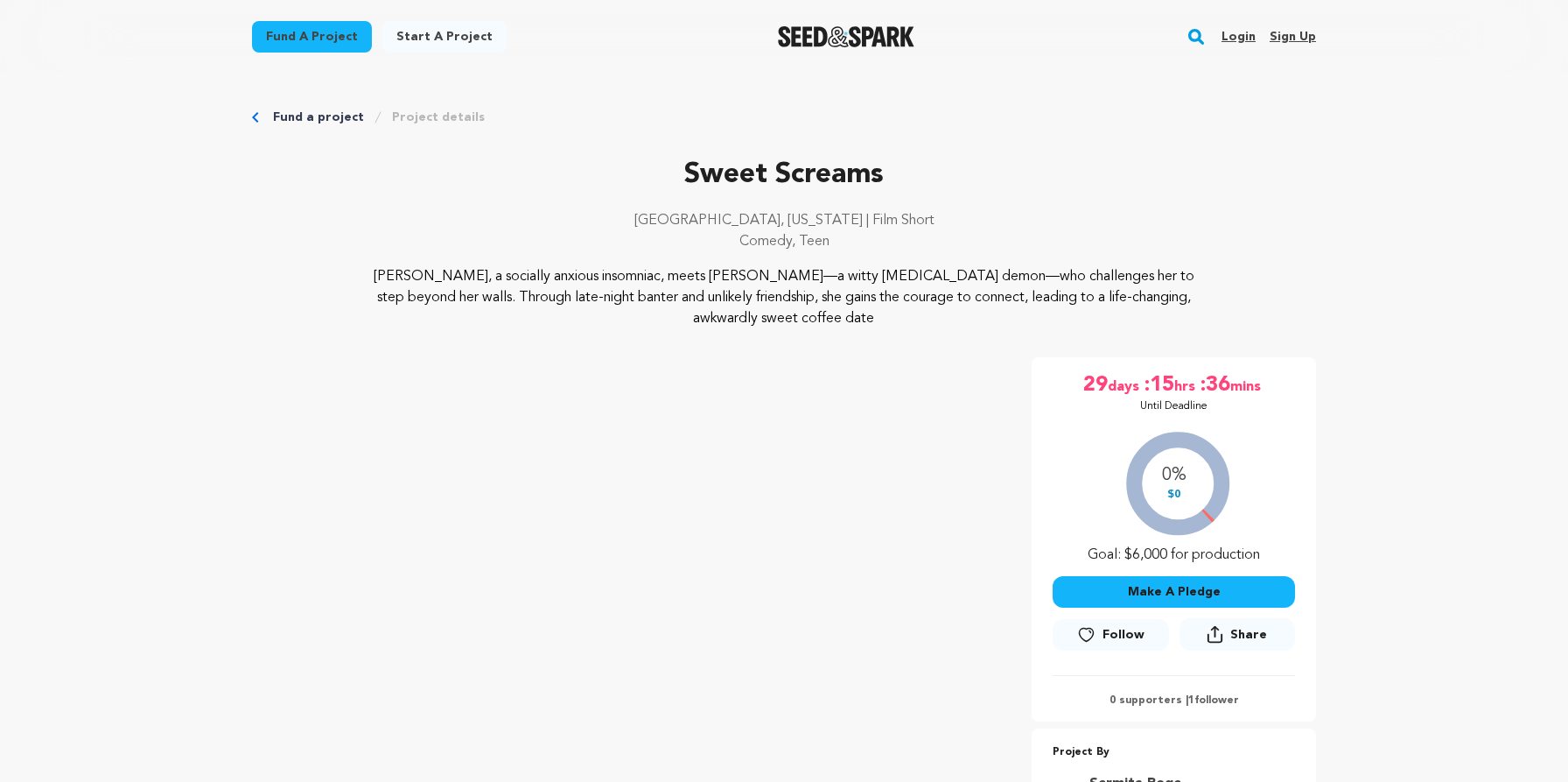
scroll to position [682, 0]
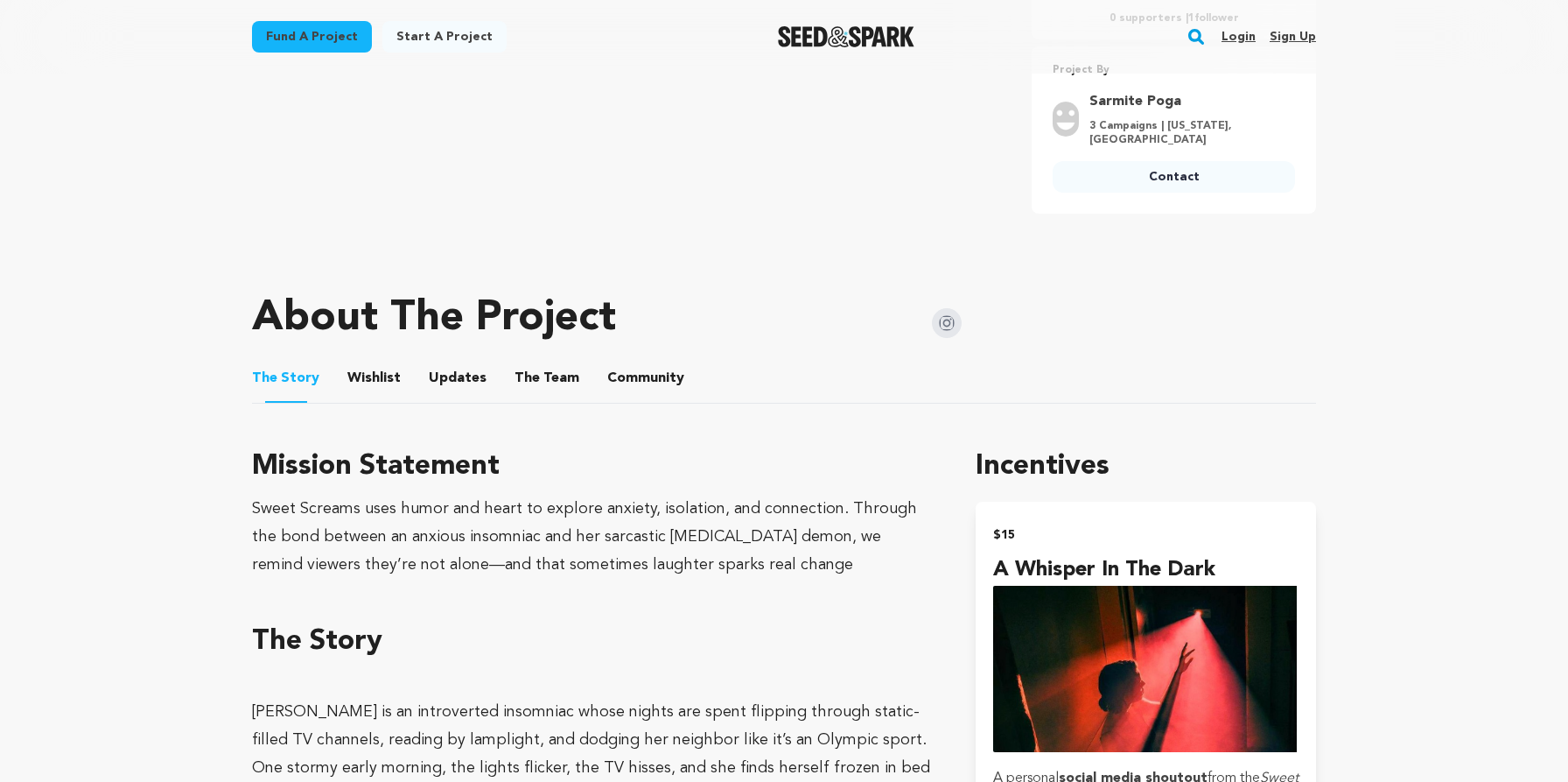
click at [947, 308] on img at bounding box center [947, 323] width 30 height 30
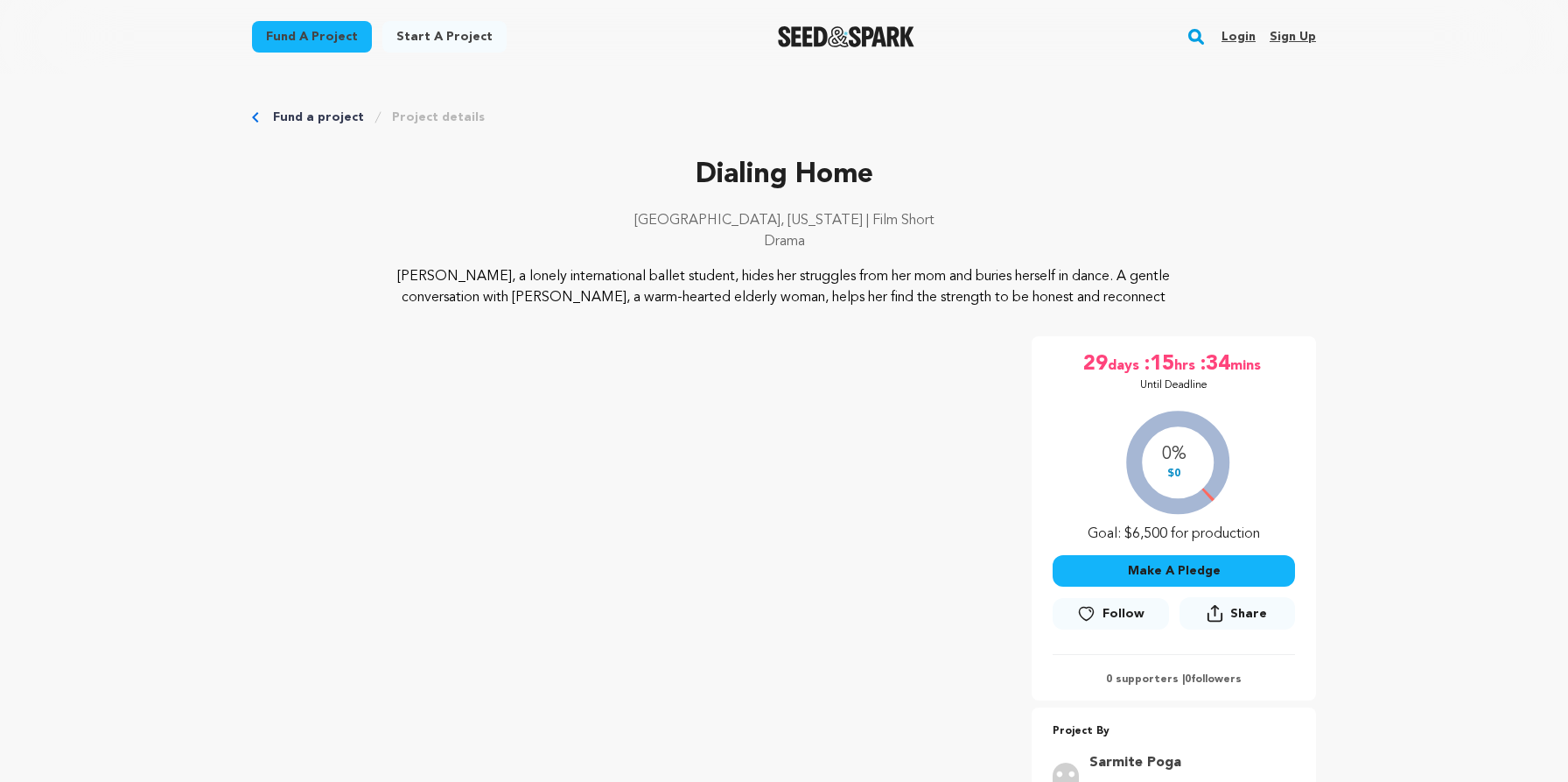
scroll to position [715, 0]
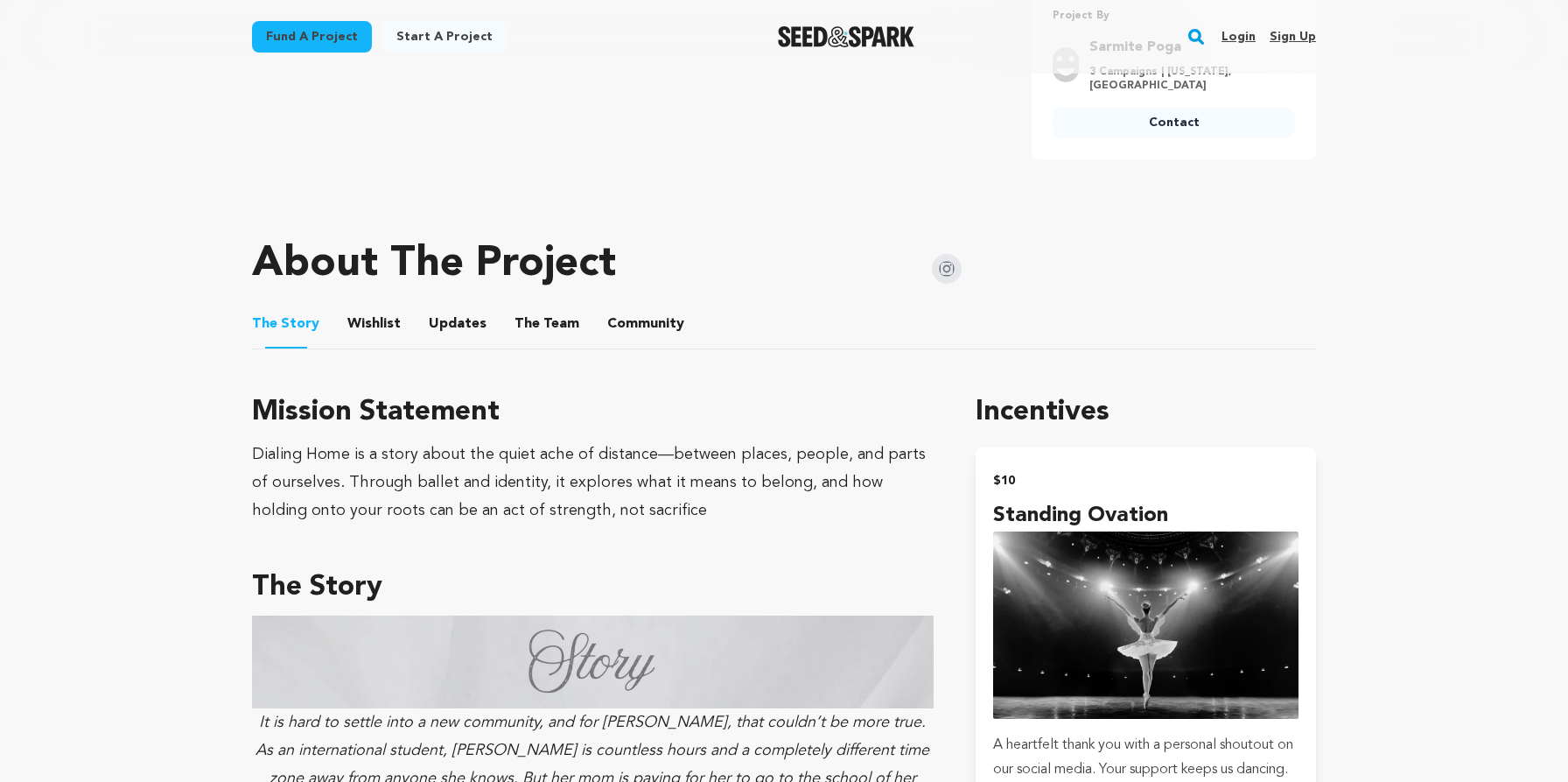
click at [949, 266] on img at bounding box center [947, 269] width 30 height 30
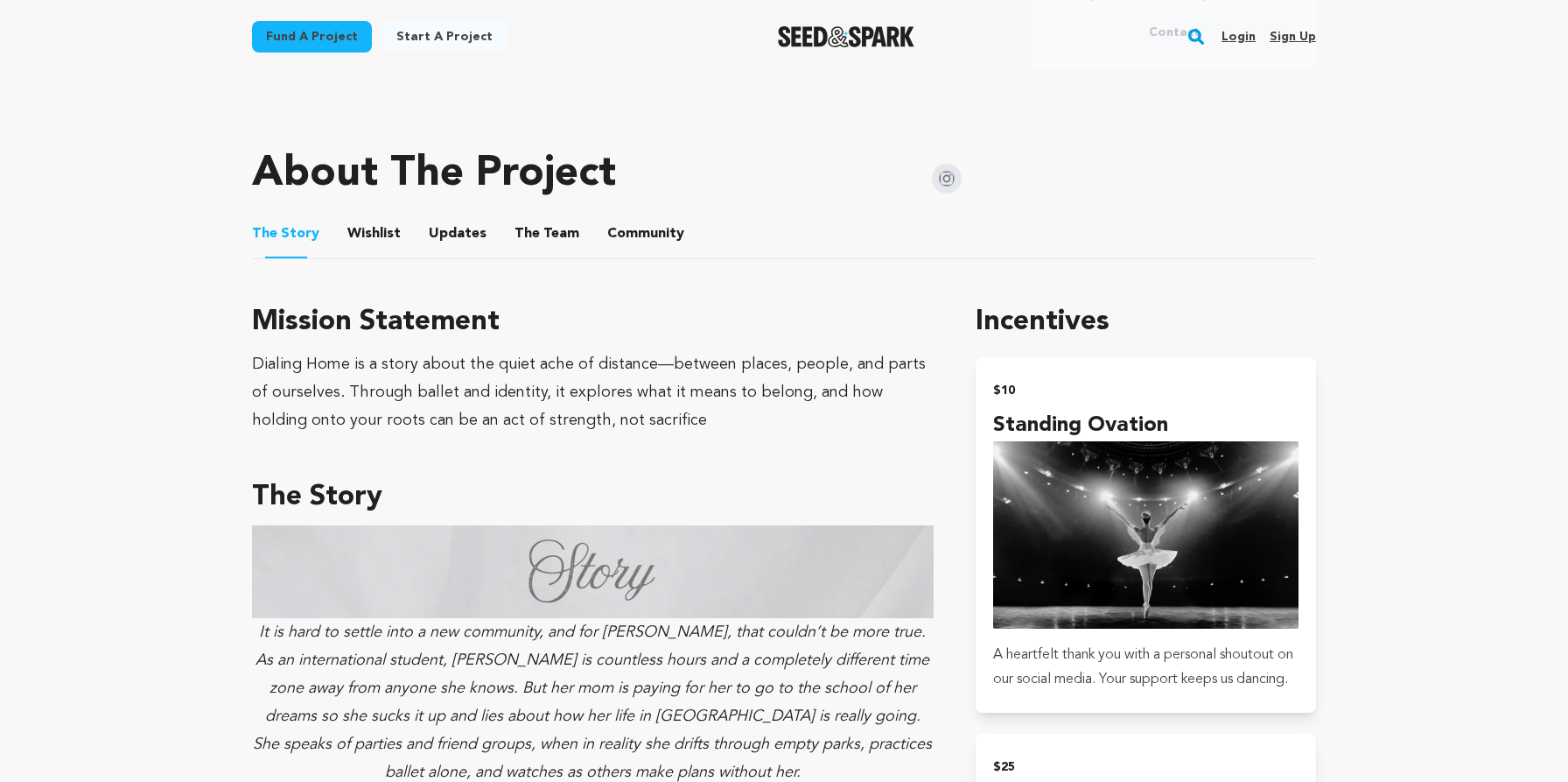
scroll to position [818, 0]
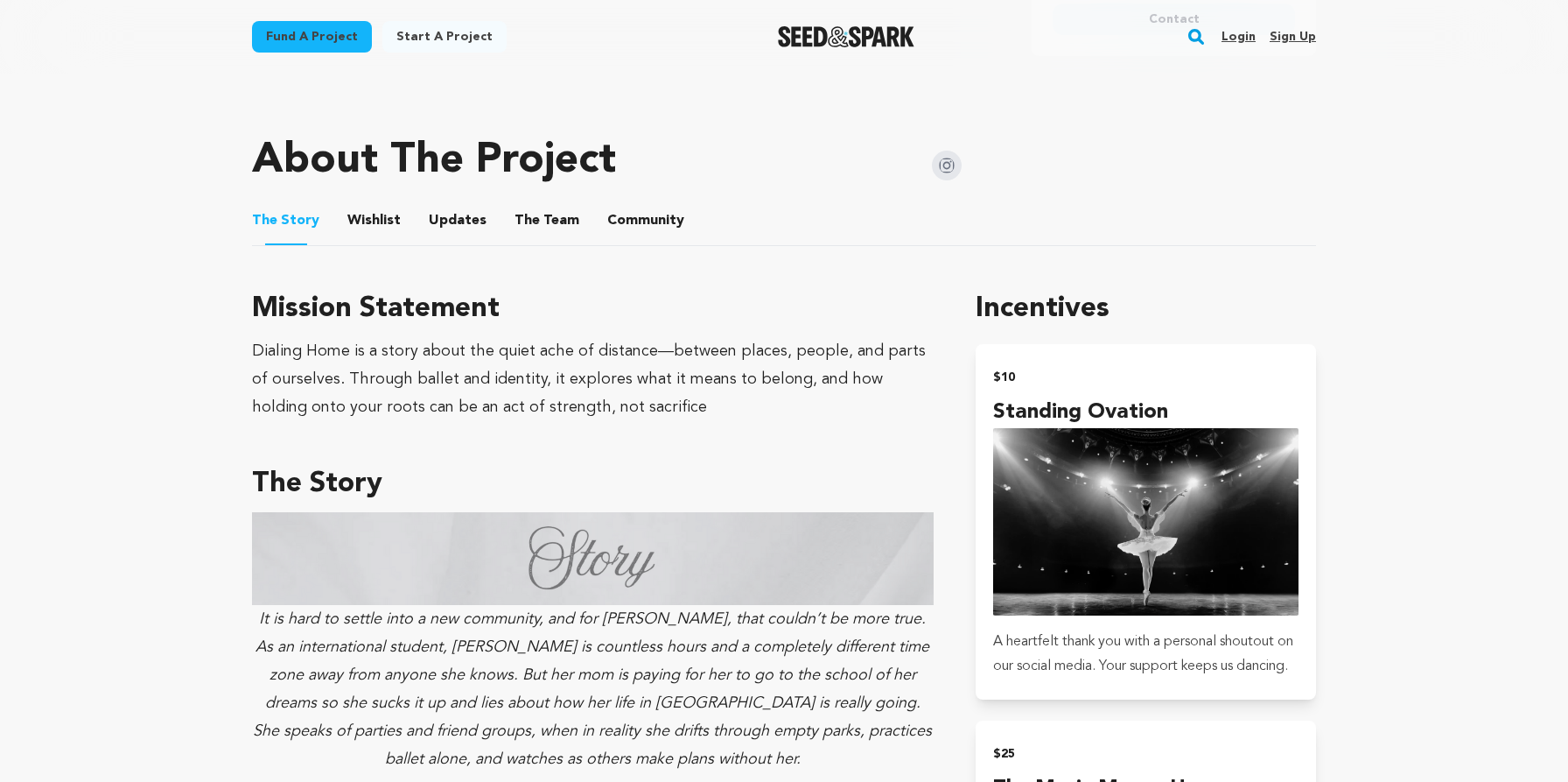
click at [555, 203] on button "The Team" at bounding box center [547, 224] width 42 height 42
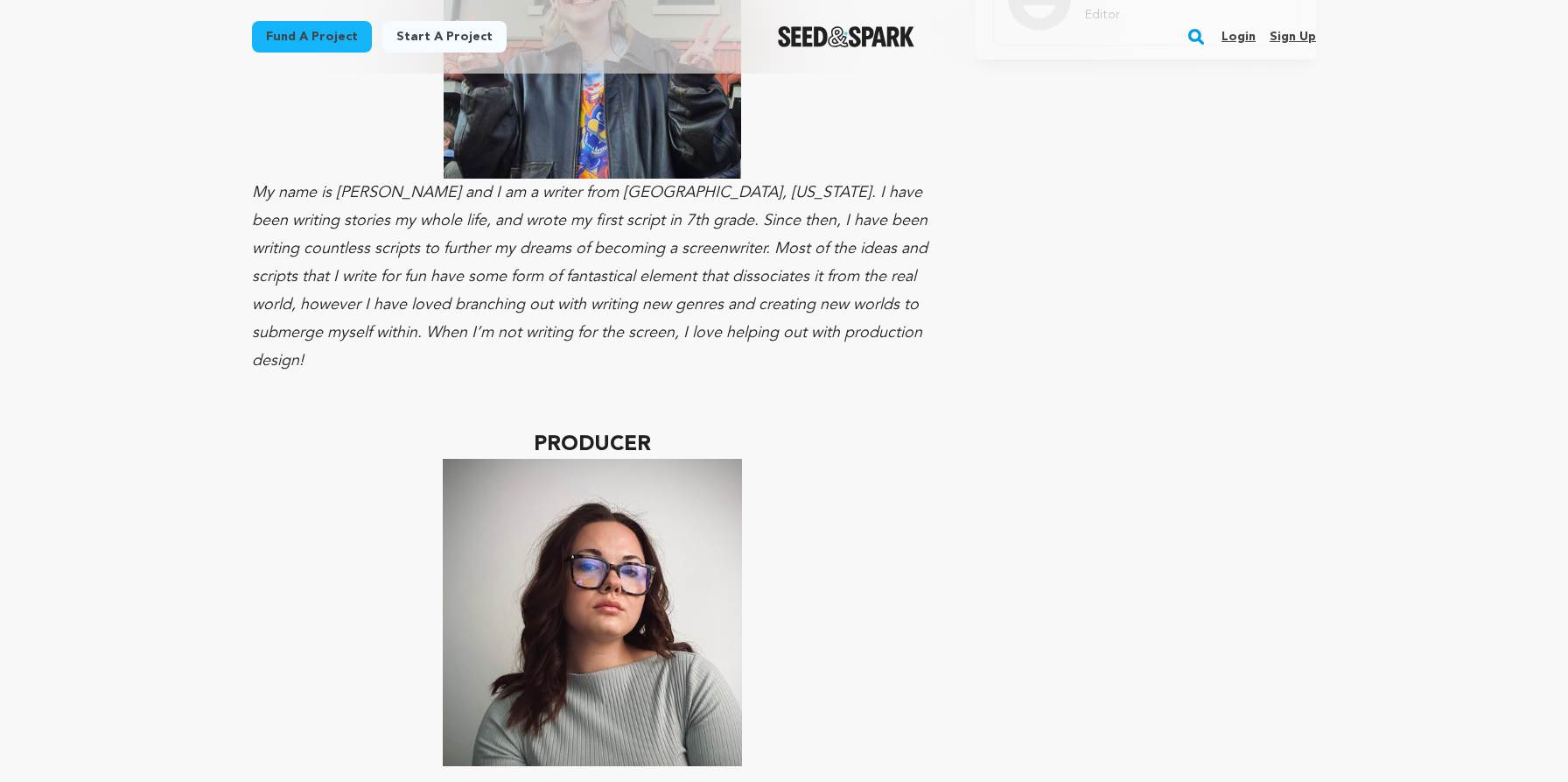
scroll to position [1314, 0]
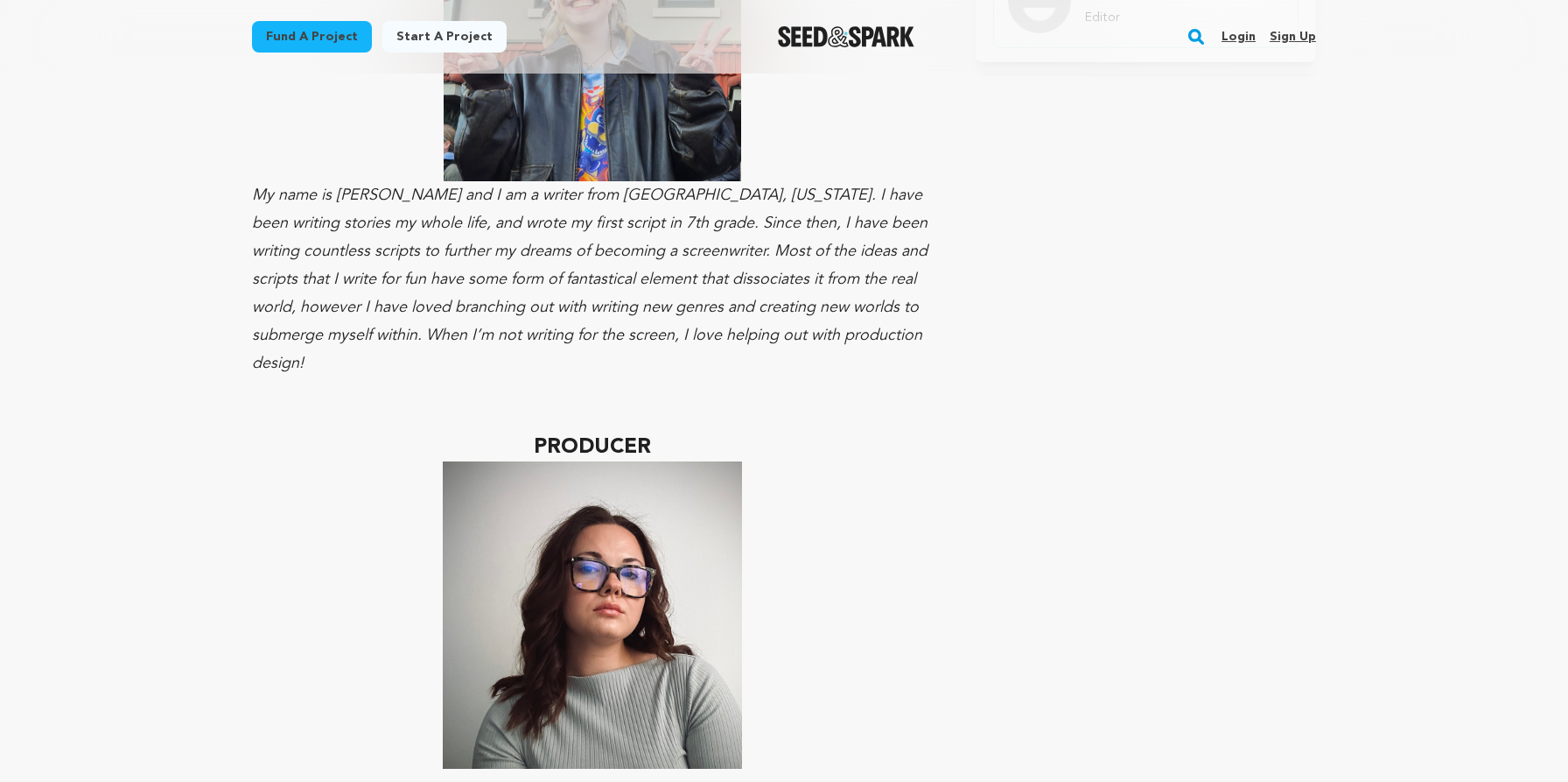
scroll to position [818, 0]
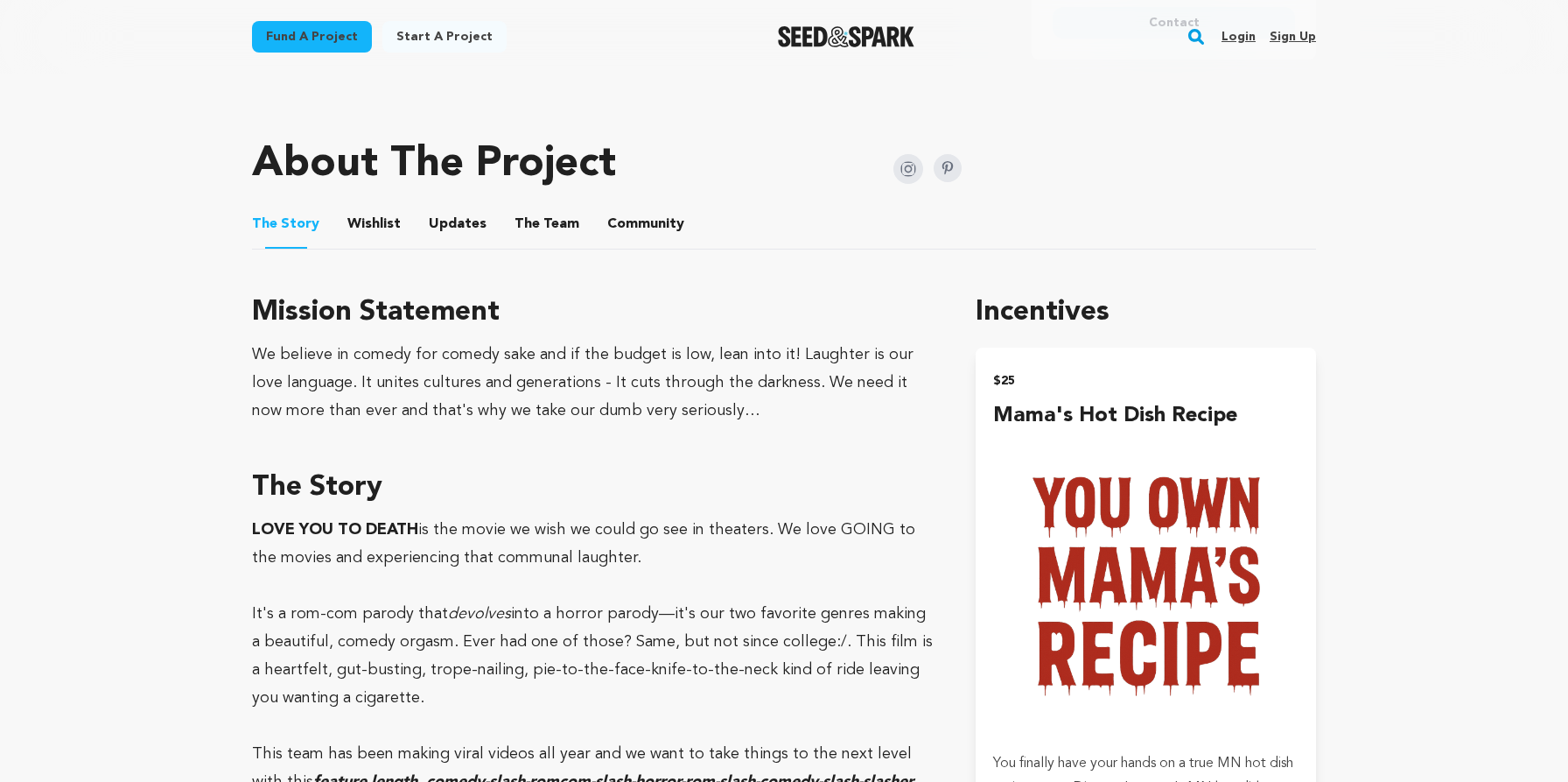
scroll to position [722, 0]
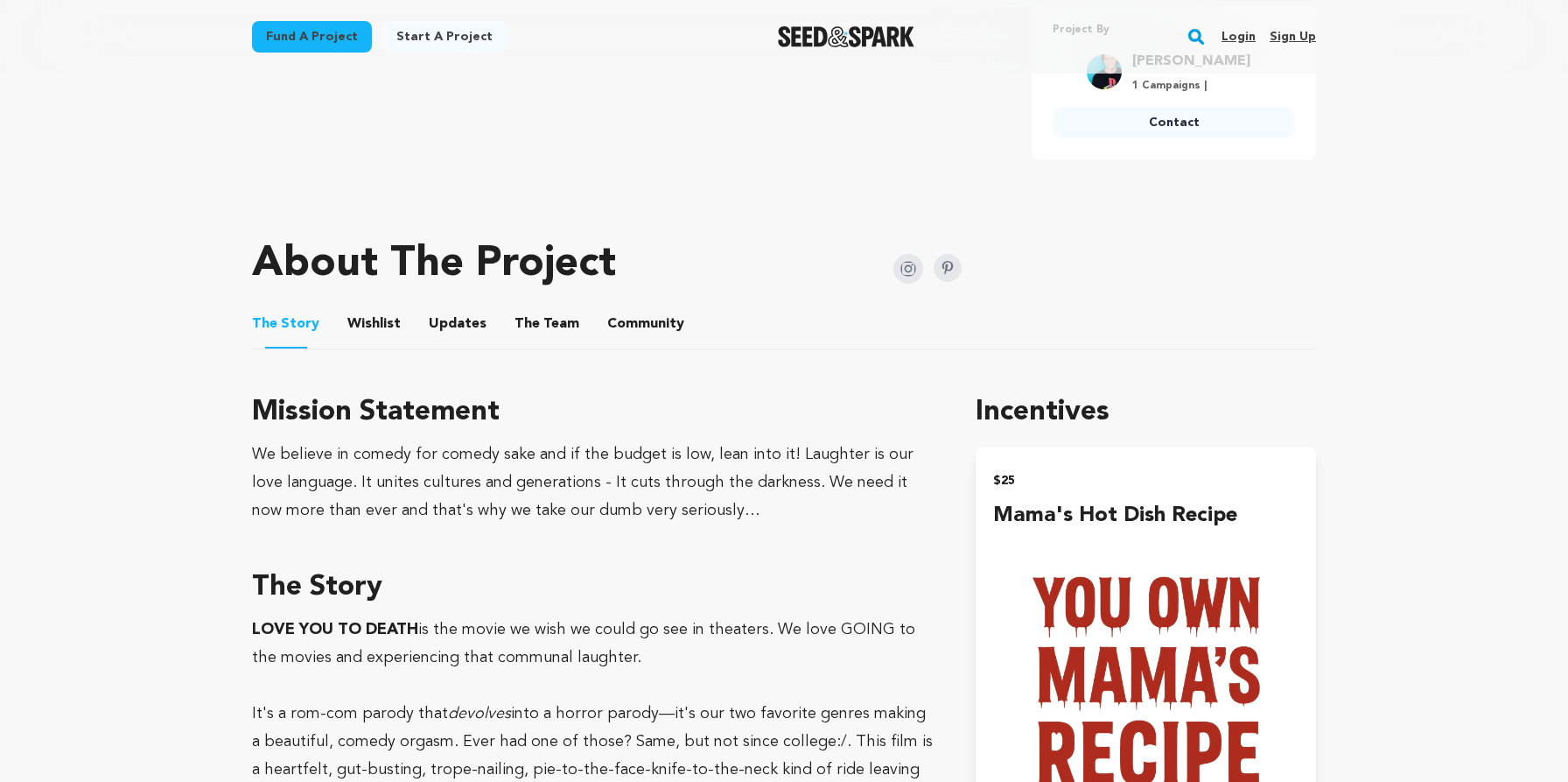
click at [906, 256] on img at bounding box center [909, 269] width 30 height 30
click at [533, 317] on button "The Team" at bounding box center [547, 327] width 42 height 42
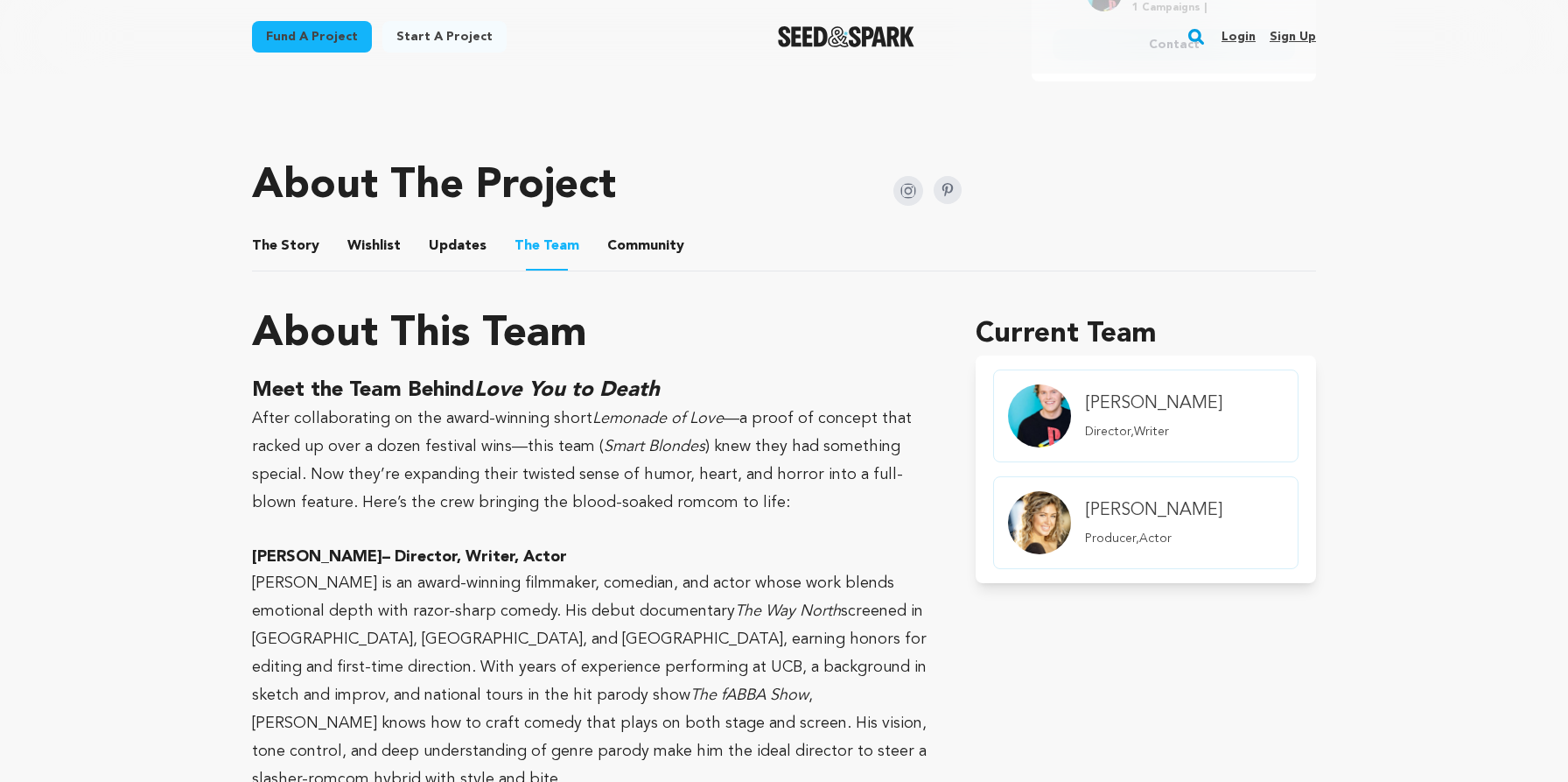
scroll to position [802, 0]
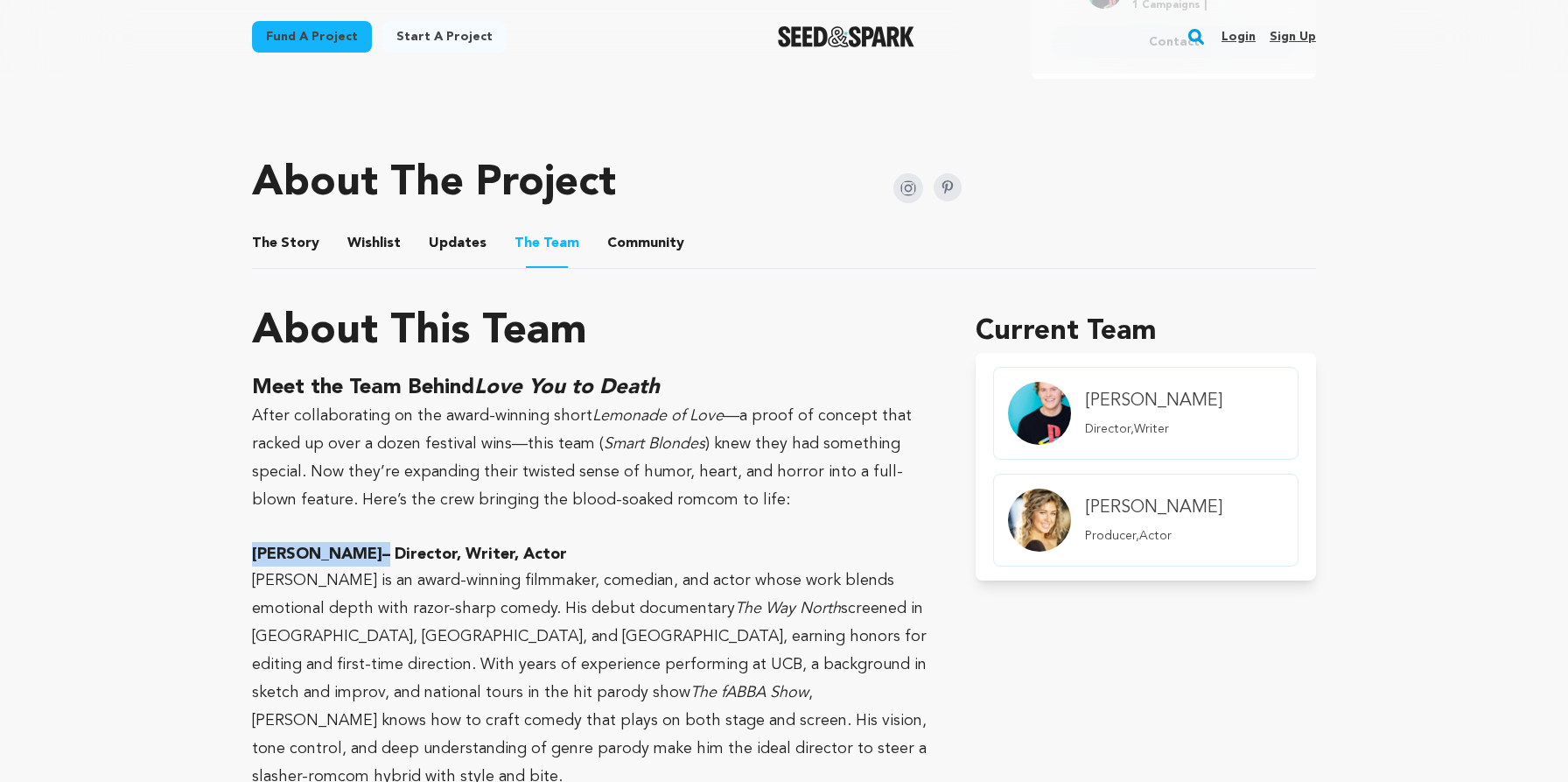
copy h3 "Lars Midthun"
drag, startPoint x: 228, startPoint y: 547, endPoint x: 355, endPoint y: 549, distance: 127.0
click at [355, 549] on div "Fund a project Project details Love You To Death Los Angeles, California | Film…" at bounding box center [784, 425] width 1120 height 2307
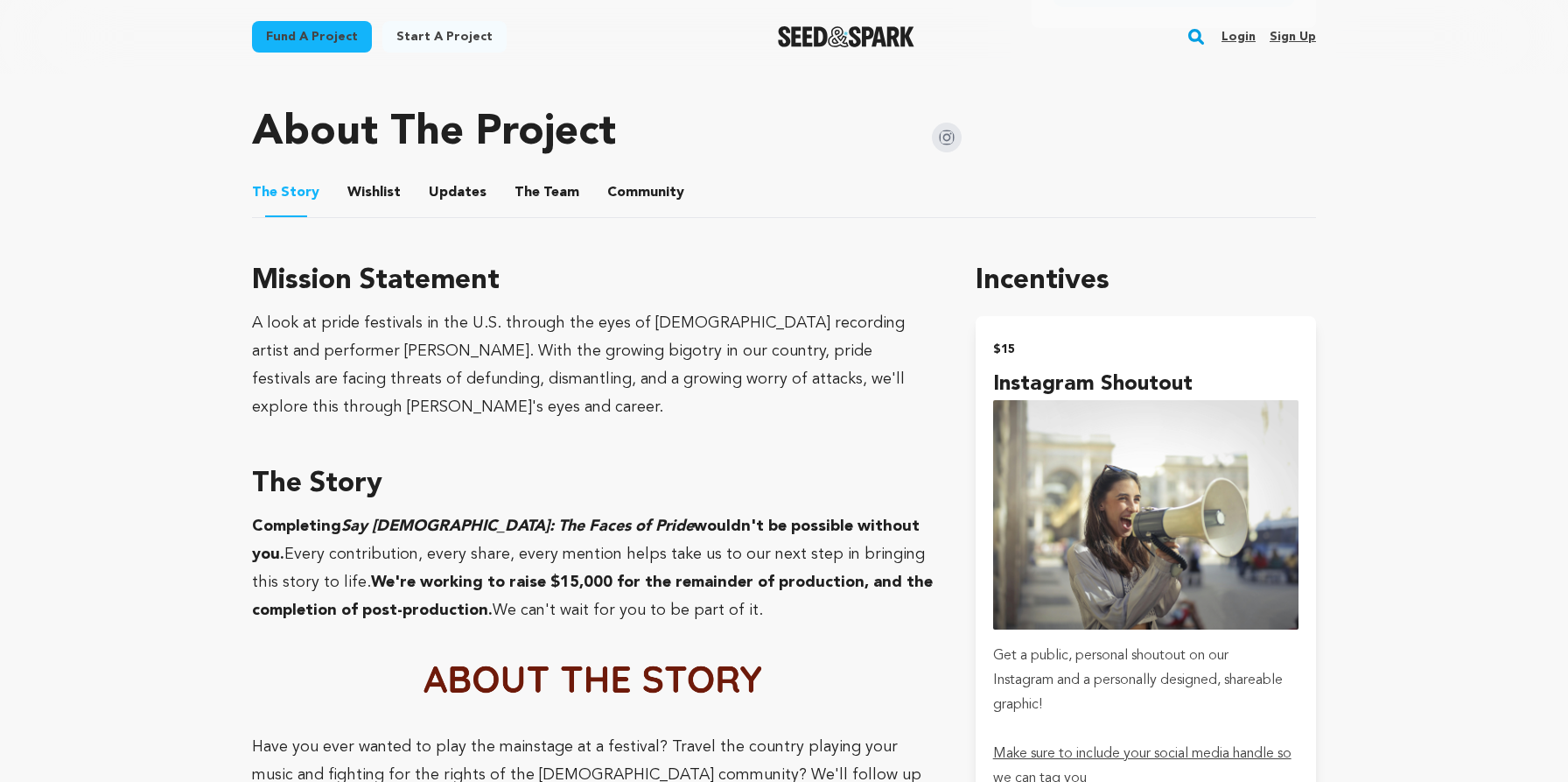
scroll to position [849, 0]
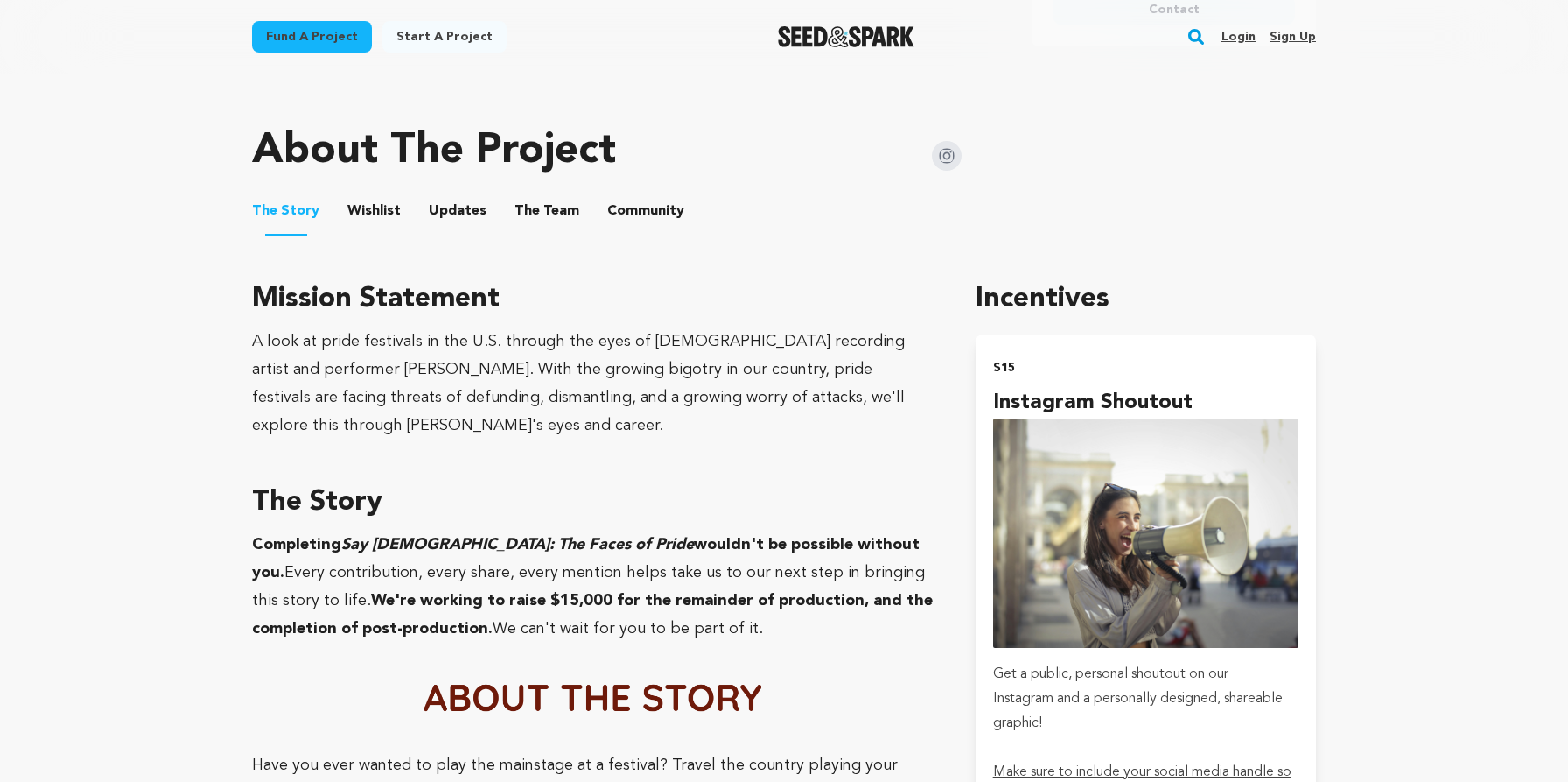
click at [957, 155] on img at bounding box center [947, 156] width 30 height 30
click at [539, 197] on button "The Team" at bounding box center [547, 214] width 42 height 42
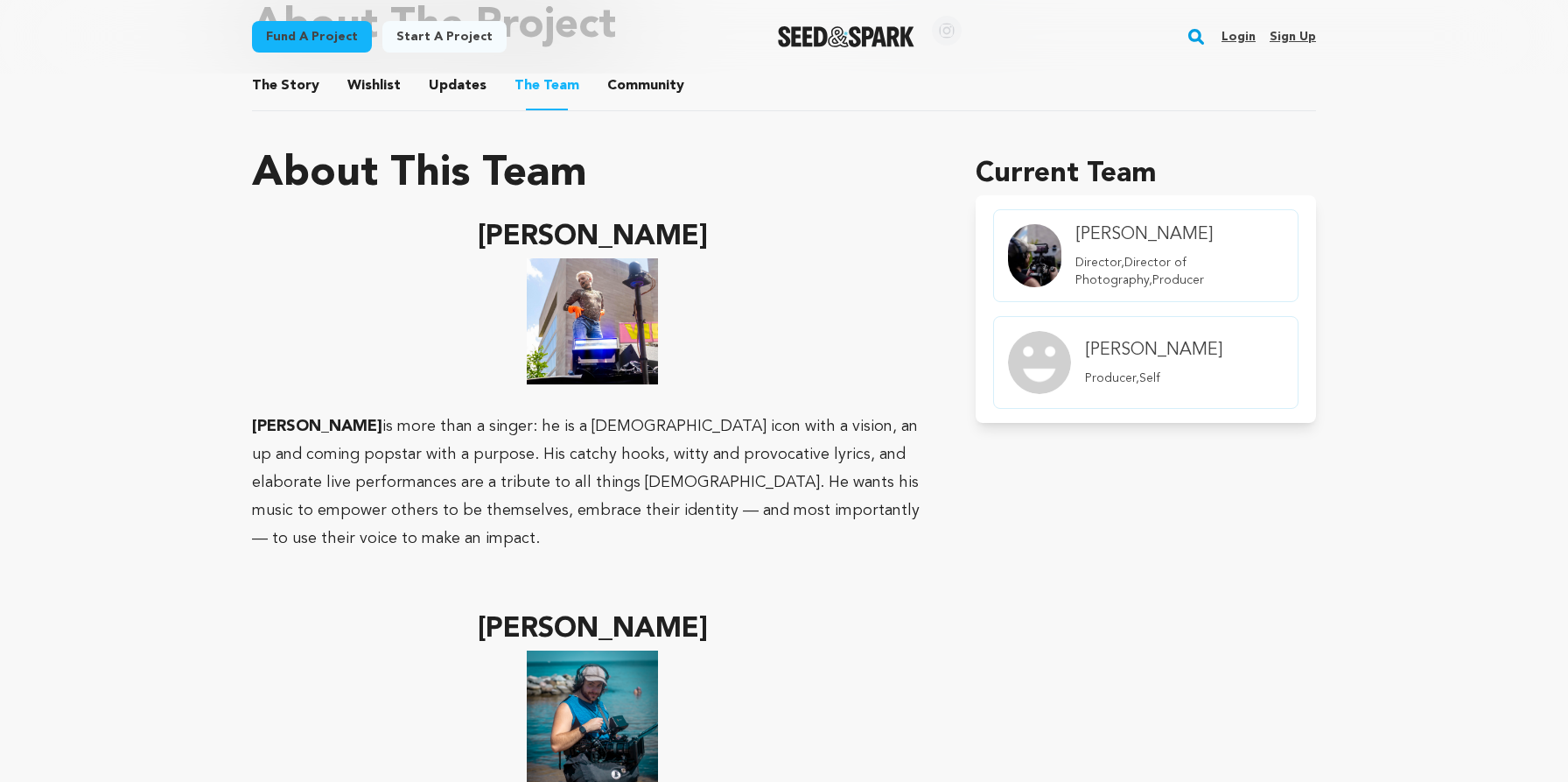
scroll to position [974, 0]
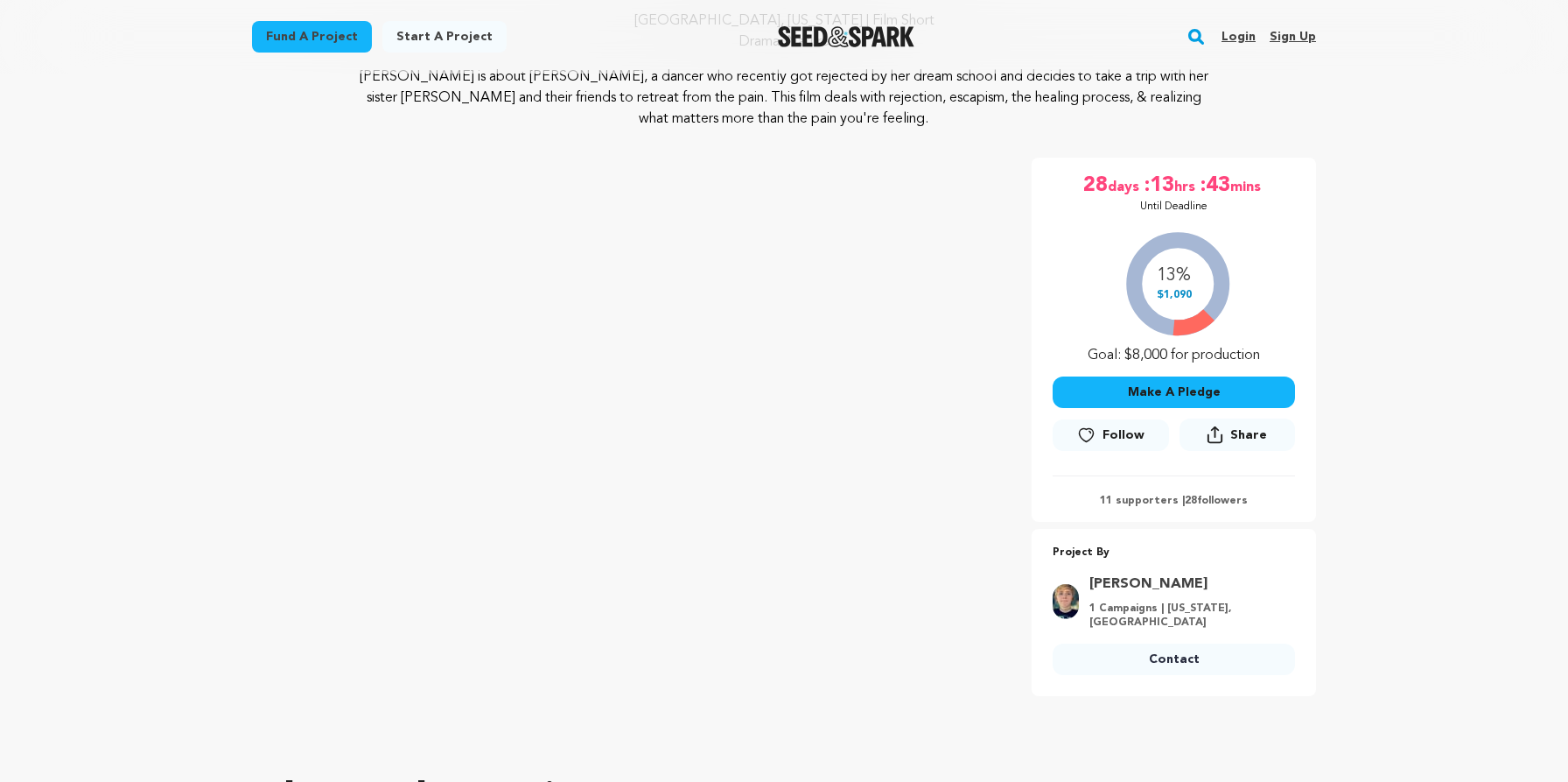
scroll to position [402, 0]
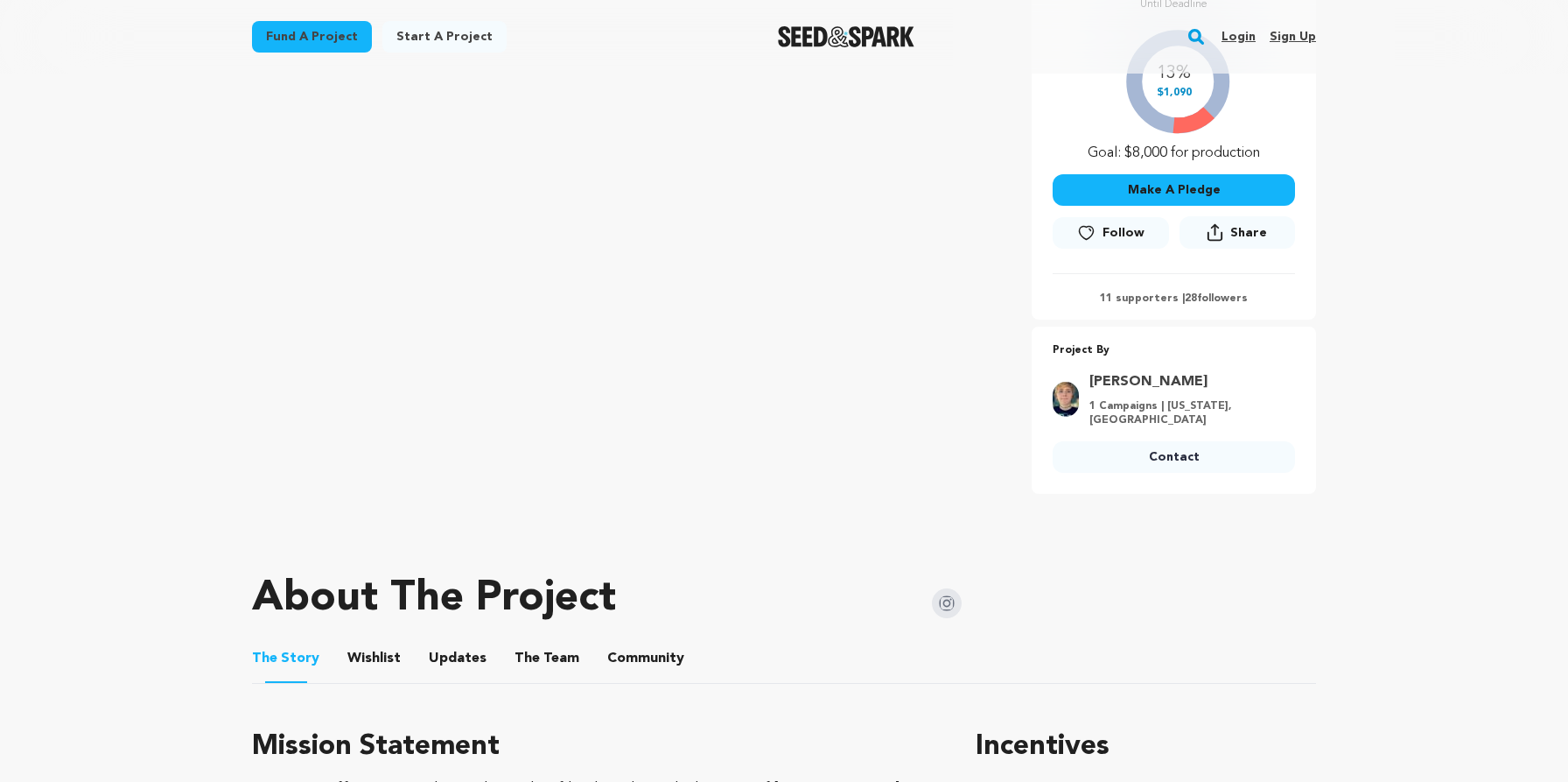
click at [953, 590] on img at bounding box center [947, 603] width 30 height 30
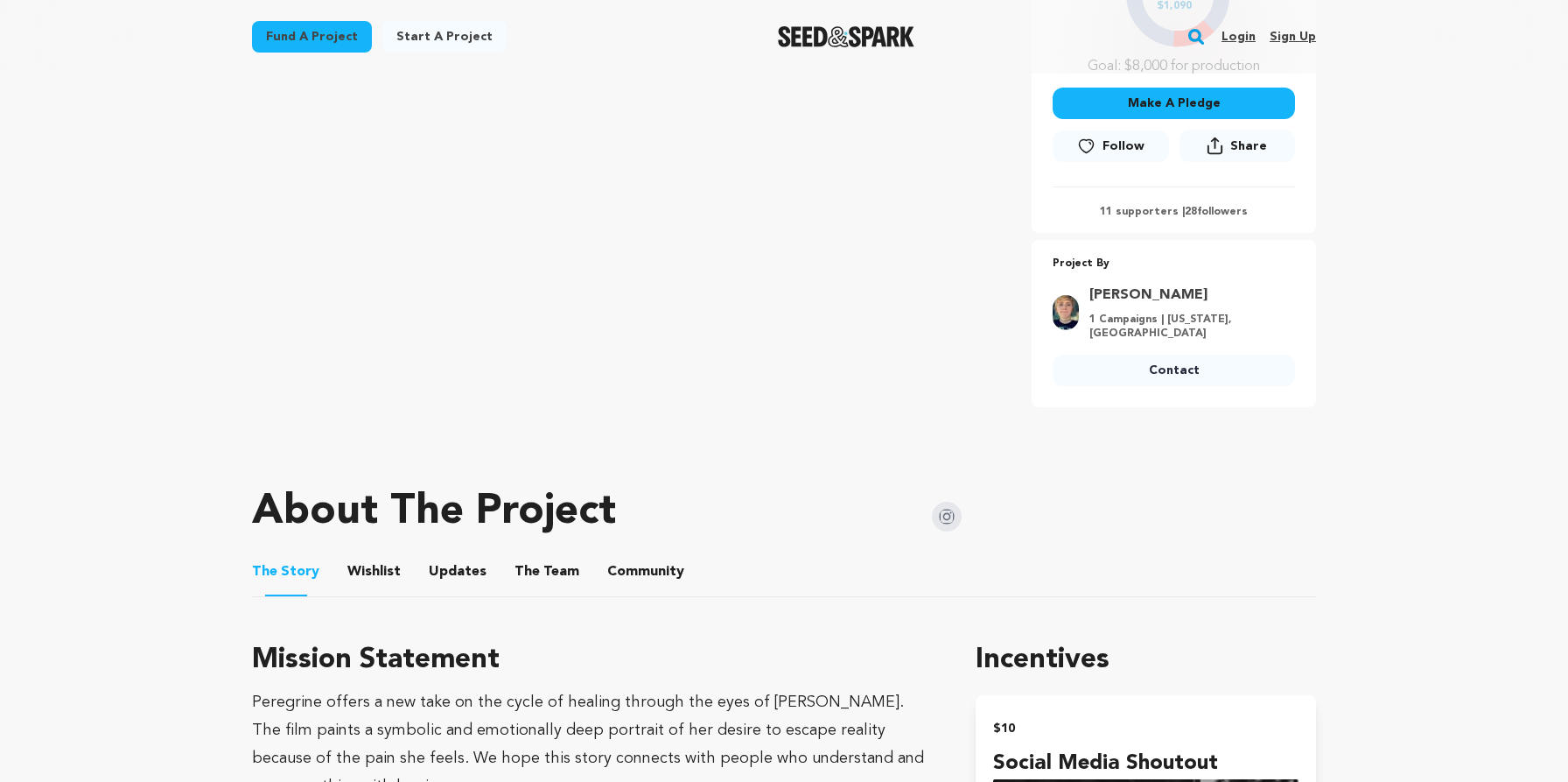
scroll to position [550, 0]
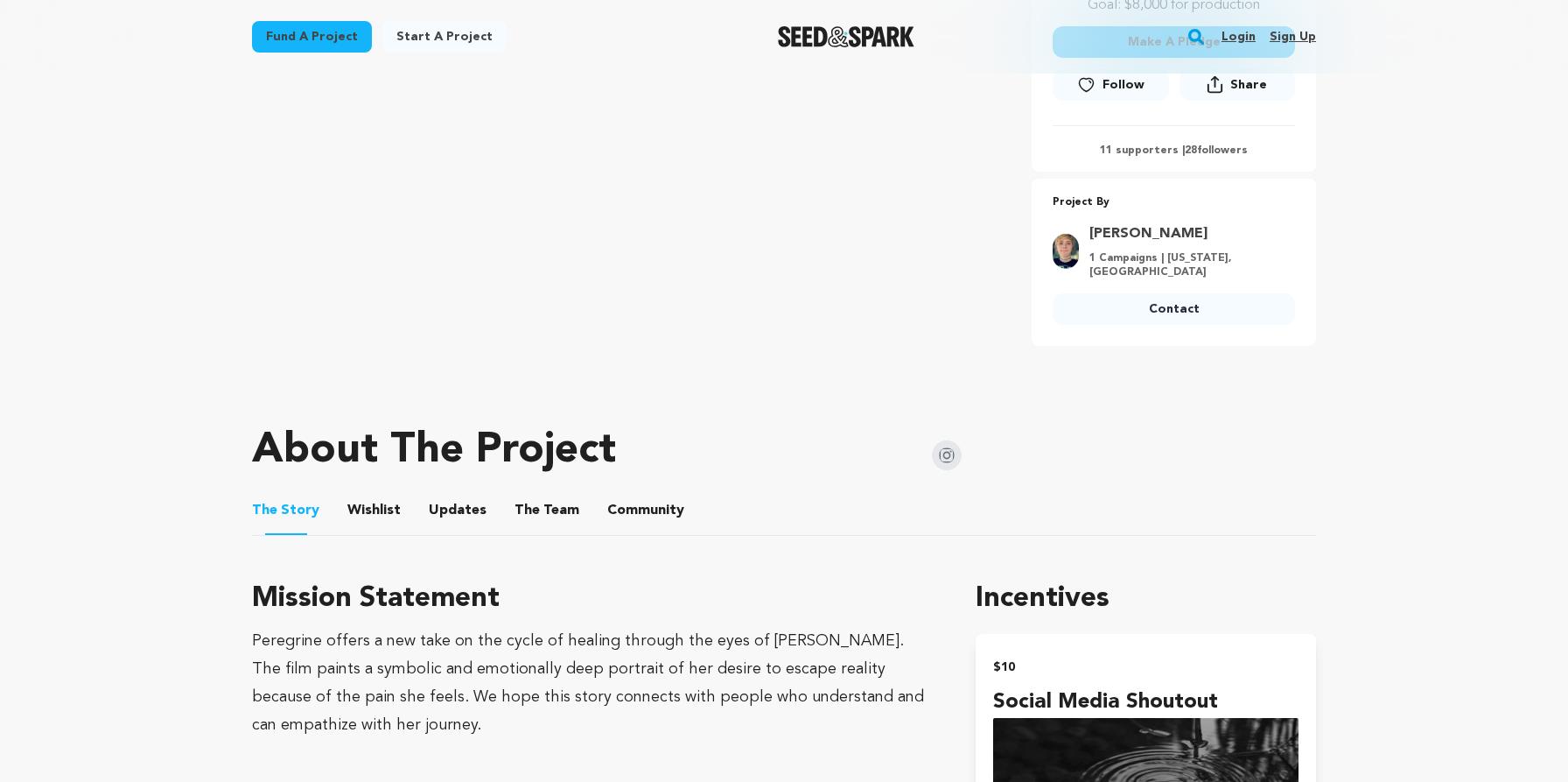
click at [537, 493] on button "The Team" at bounding box center [547, 514] width 42 height 42
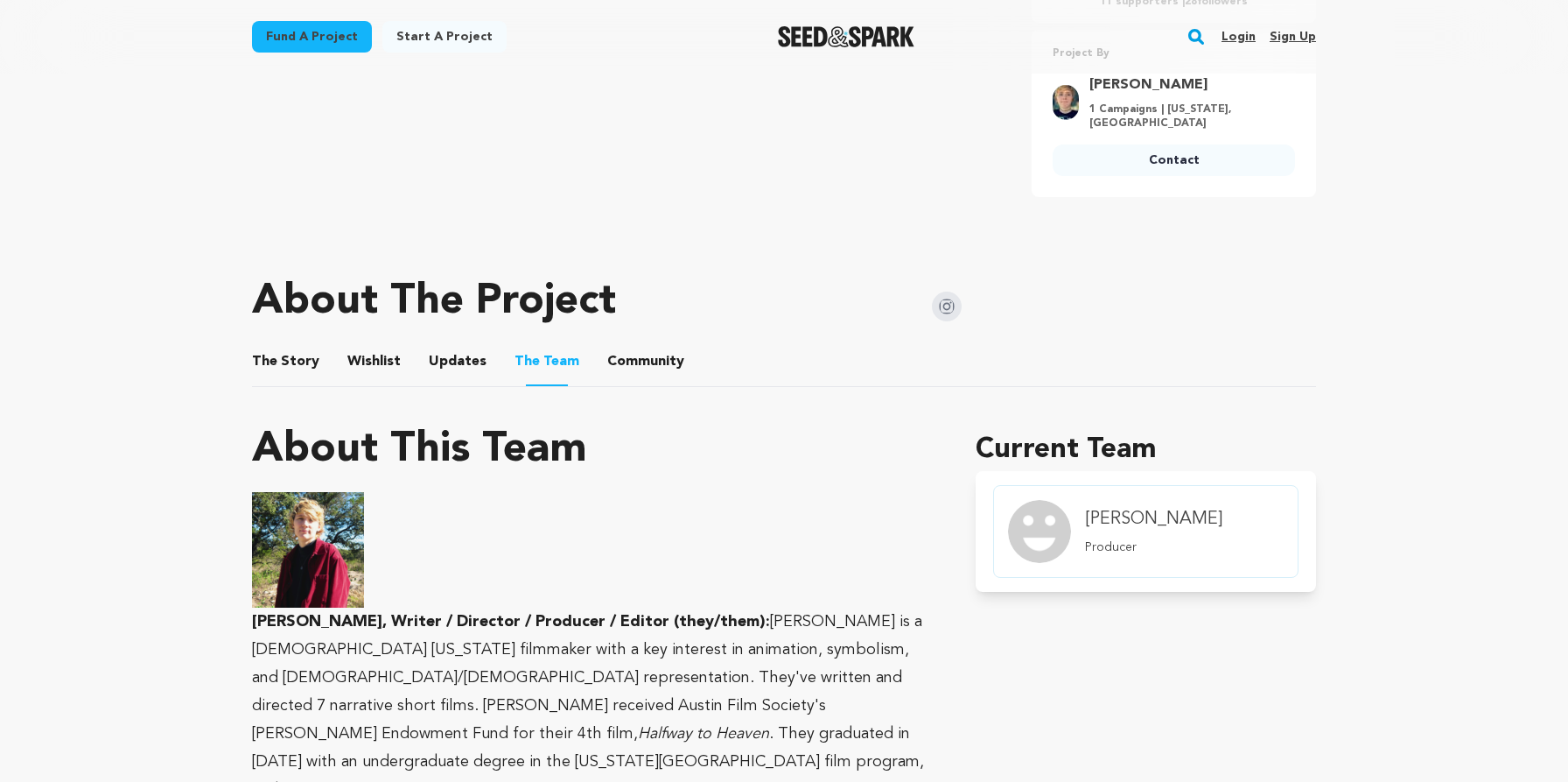
scroll to position [706, 0]
